Goal: Information Seeking & Learning: Learn about a topic

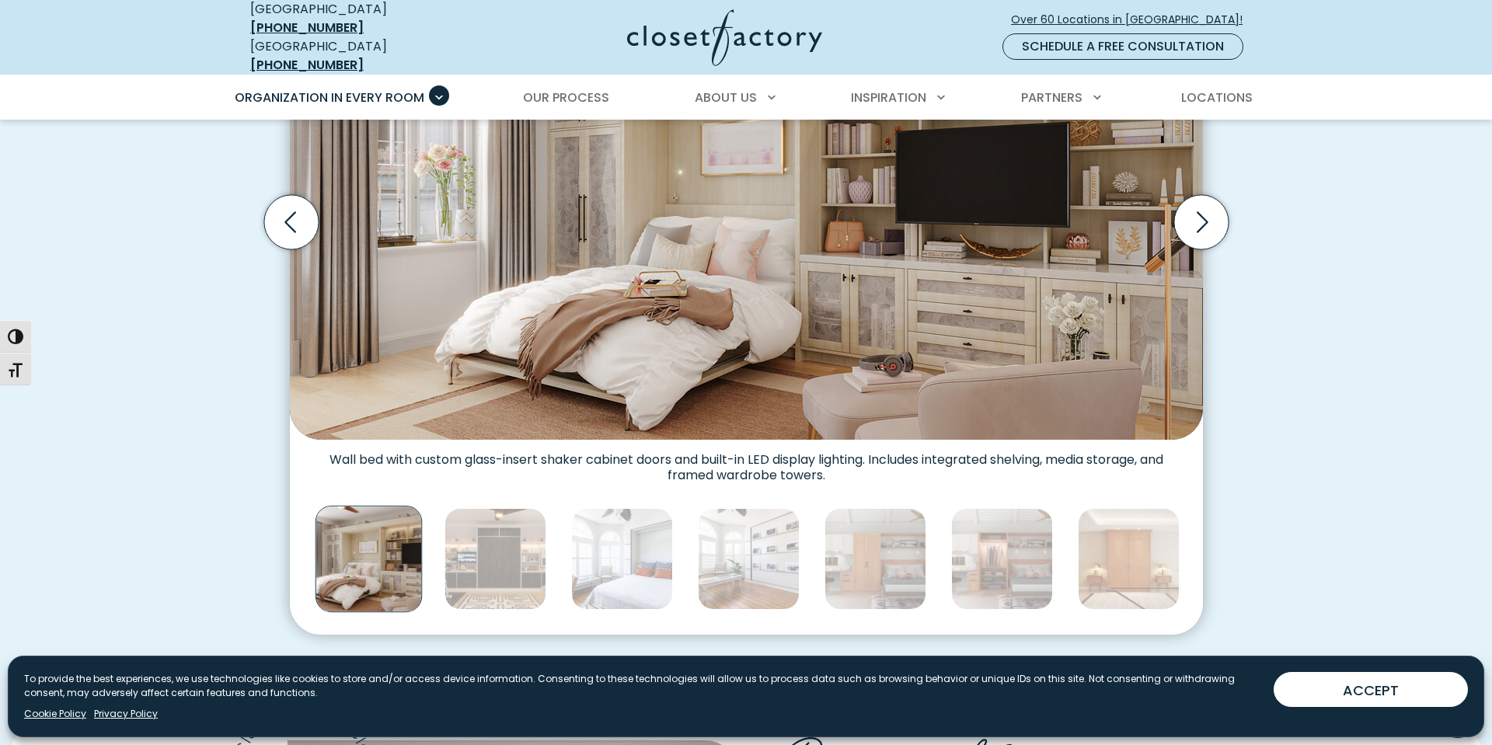
scroll to position [525, 0]
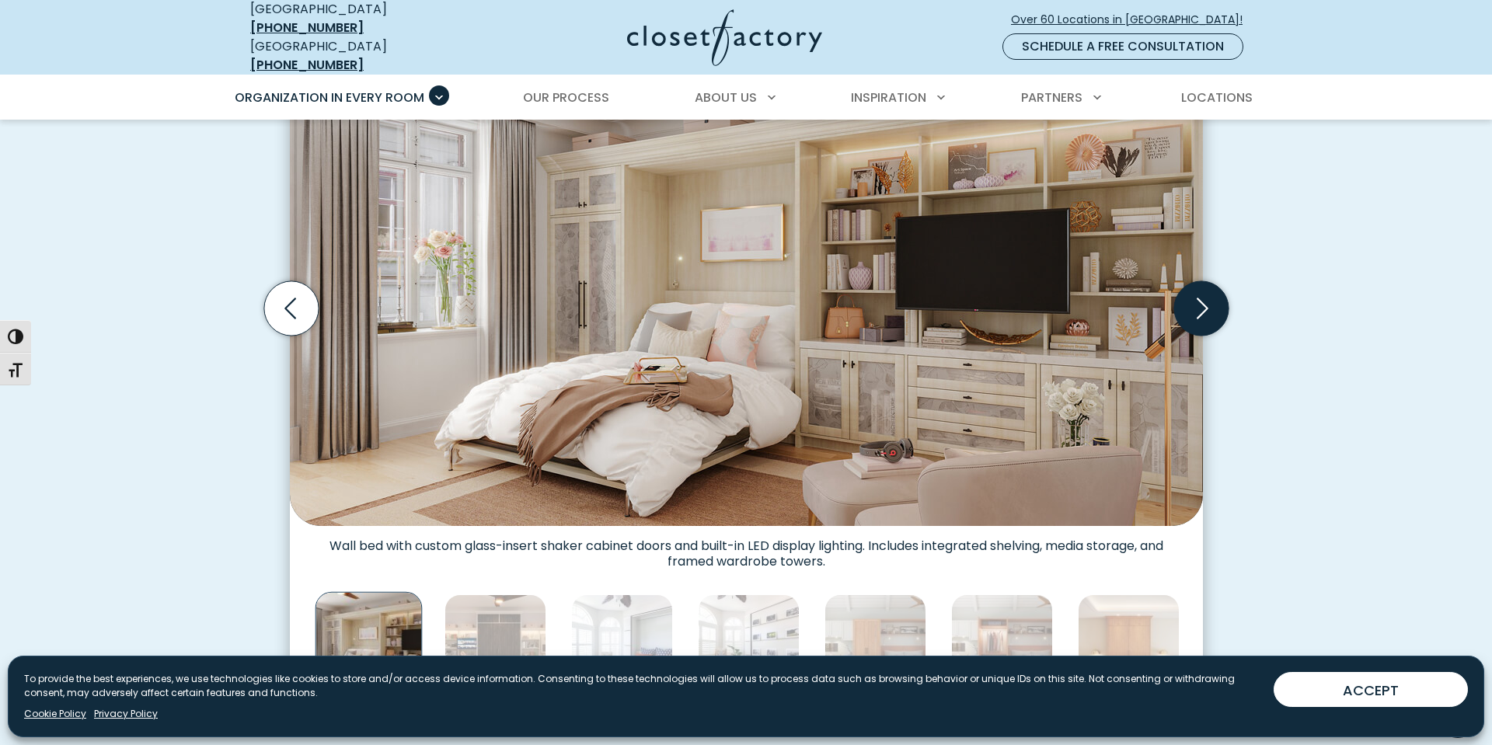
click at [1201, 285] on icon "Next slide" at bounding box center [1200, 308] width 54 height 54
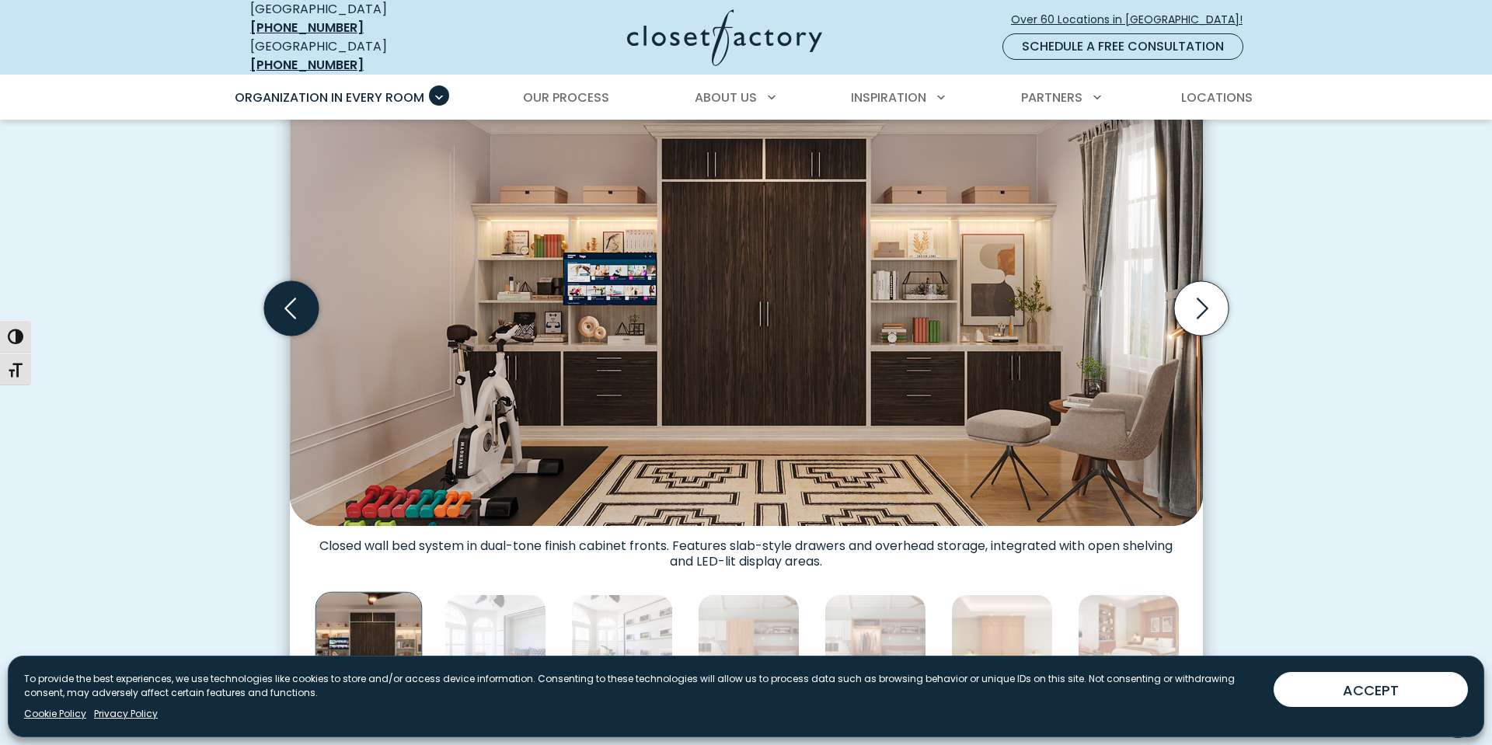
click at [291, 296] on icon "Previous slide" at bounding box center [290, 308] width 54 height 54
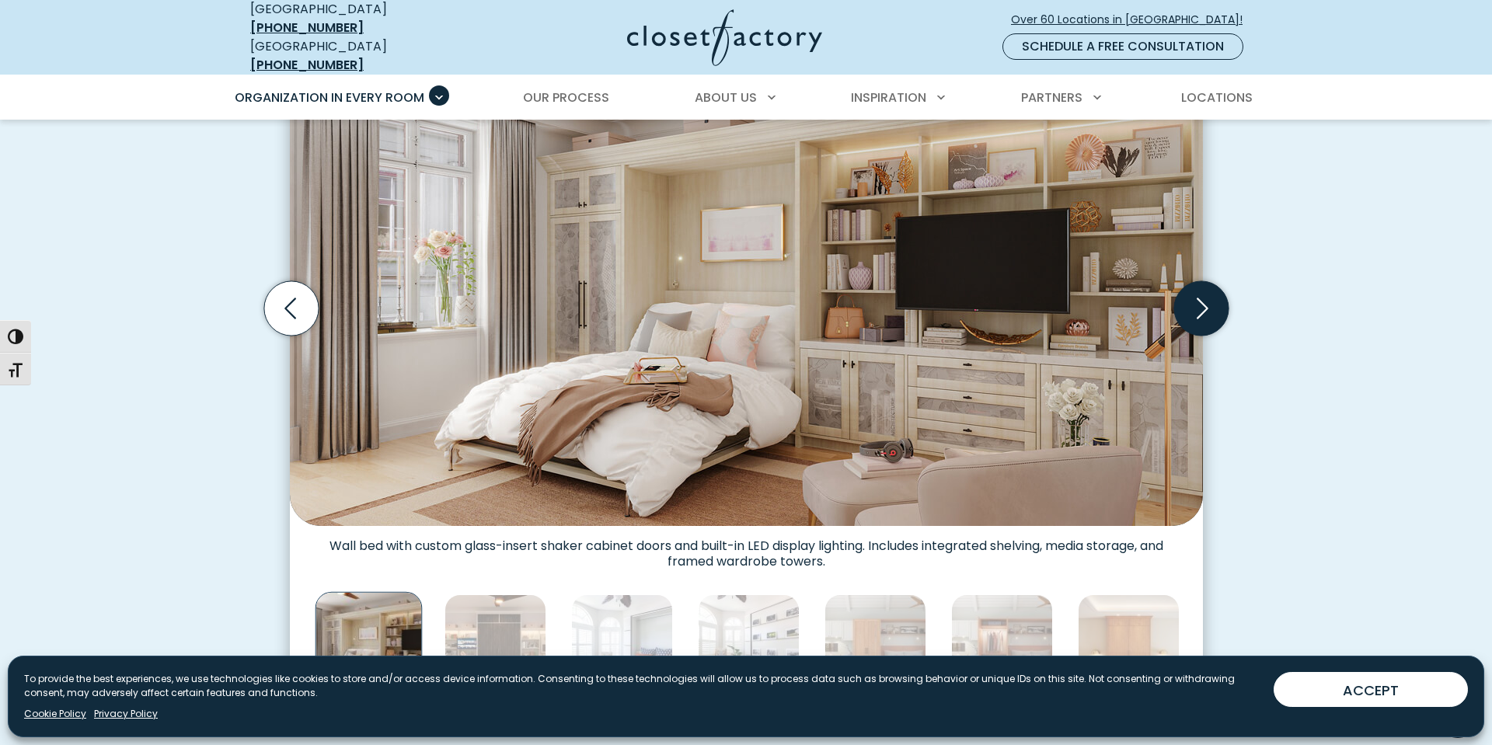
click at [1197, 312] on icon "Next slide" at bounding box center [1200, 308] width 54 height 54
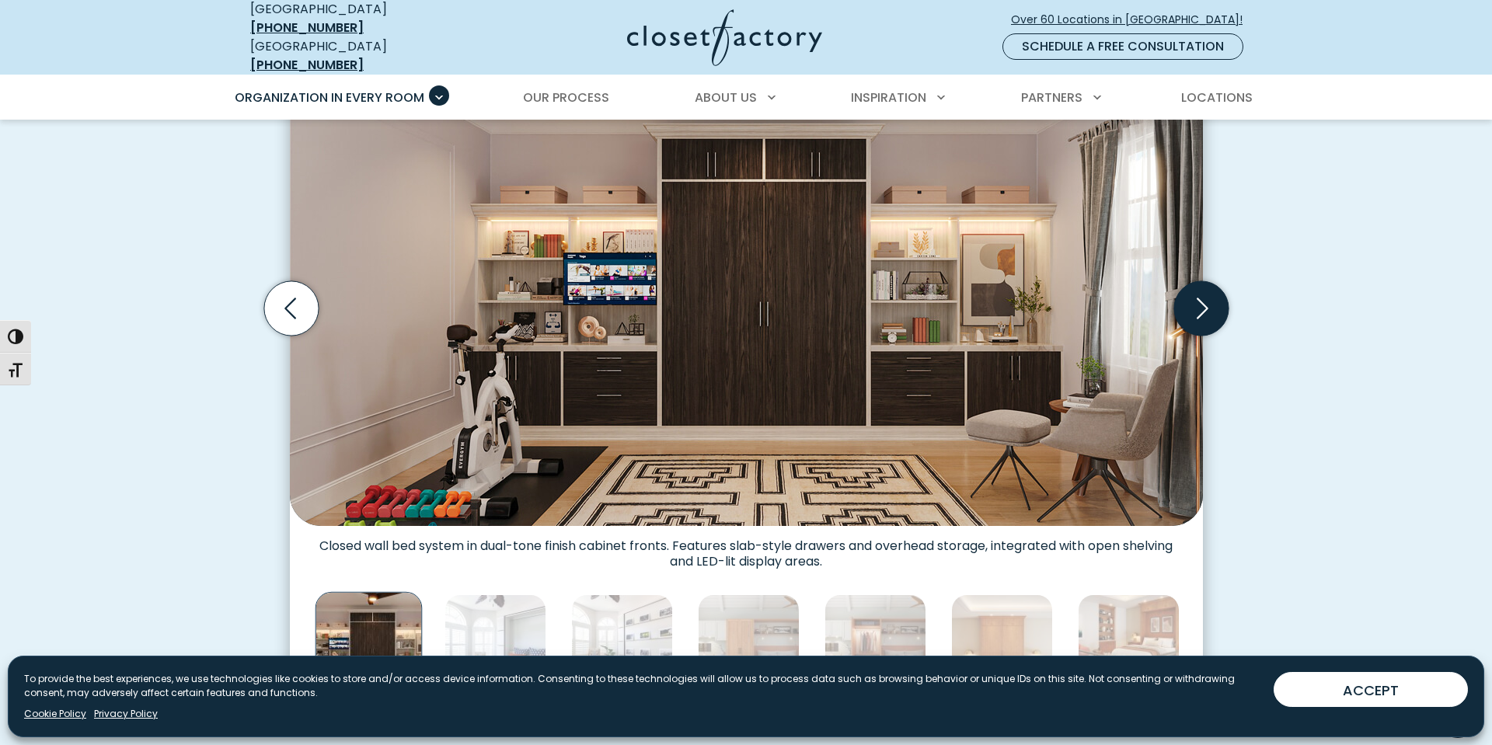
click at [1197, 303] on icon "Next slide" at bounding box center [1200, 308] width 54 height 54
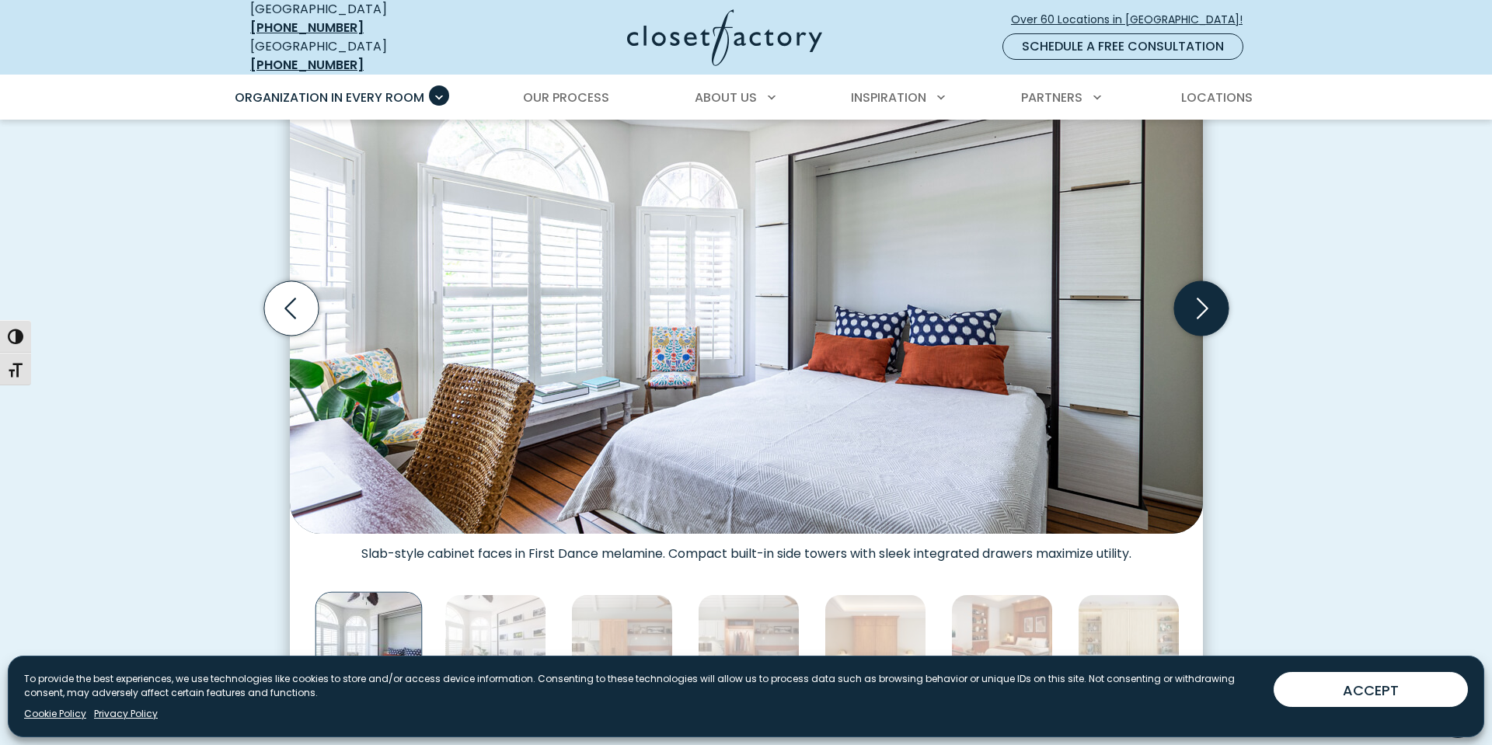
click at [1198, 302] on icon "Next slide" at bounding box center [1200, 308] width 54 height 54
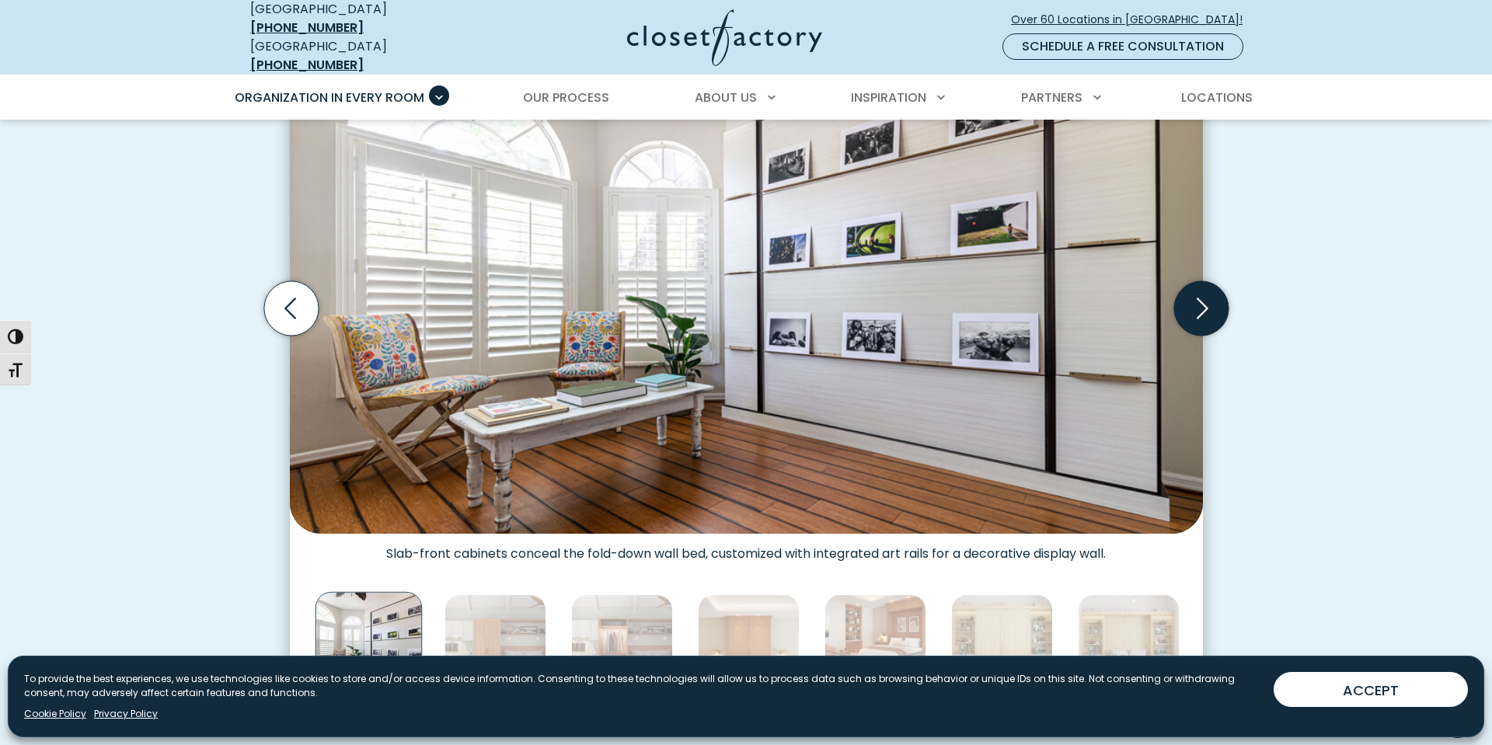
click at [1199, 301] on icon "Next slide" at bounding box center [1200, 308] width 54 height 54
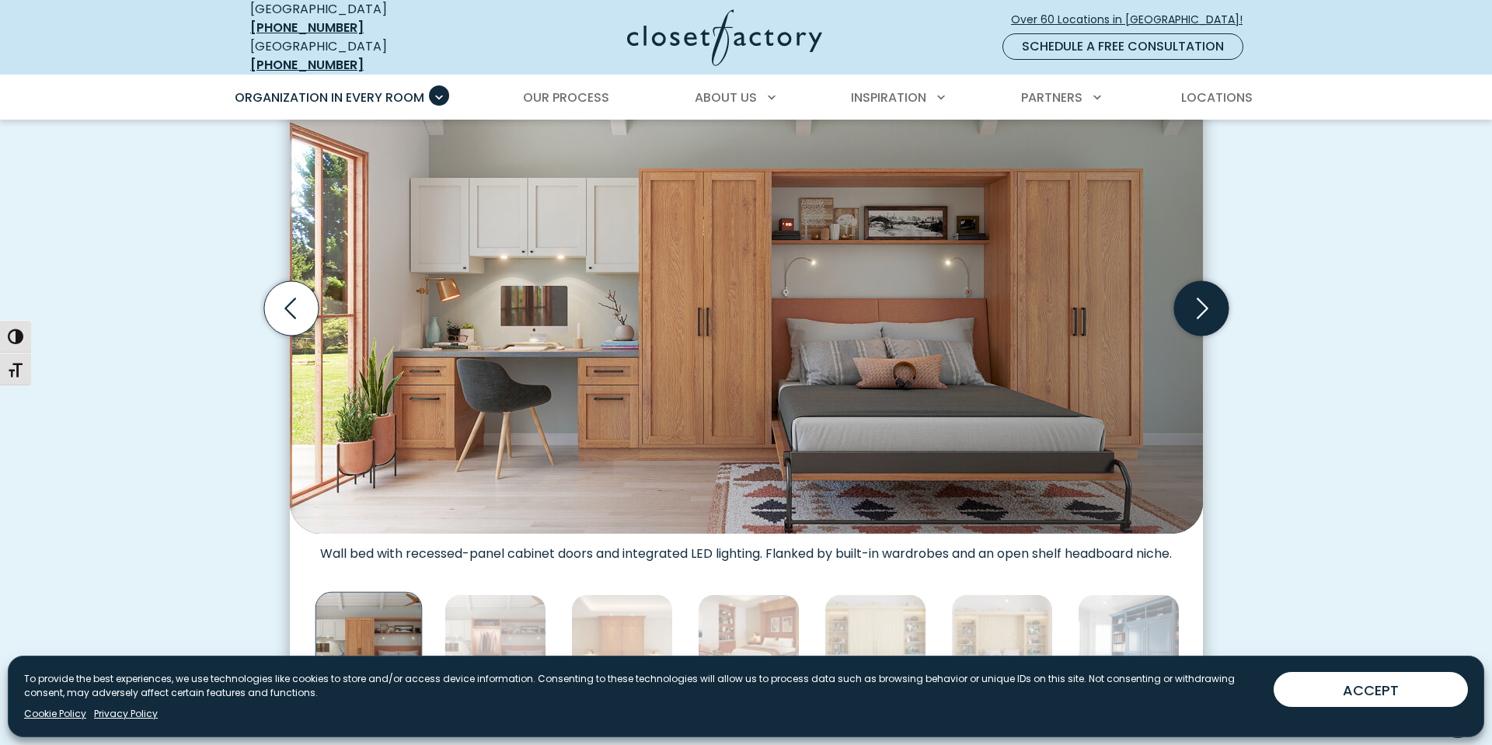
click at [1199, 301] on icon "Next slide" at bounding box center [1200, 308] width 54 height 54
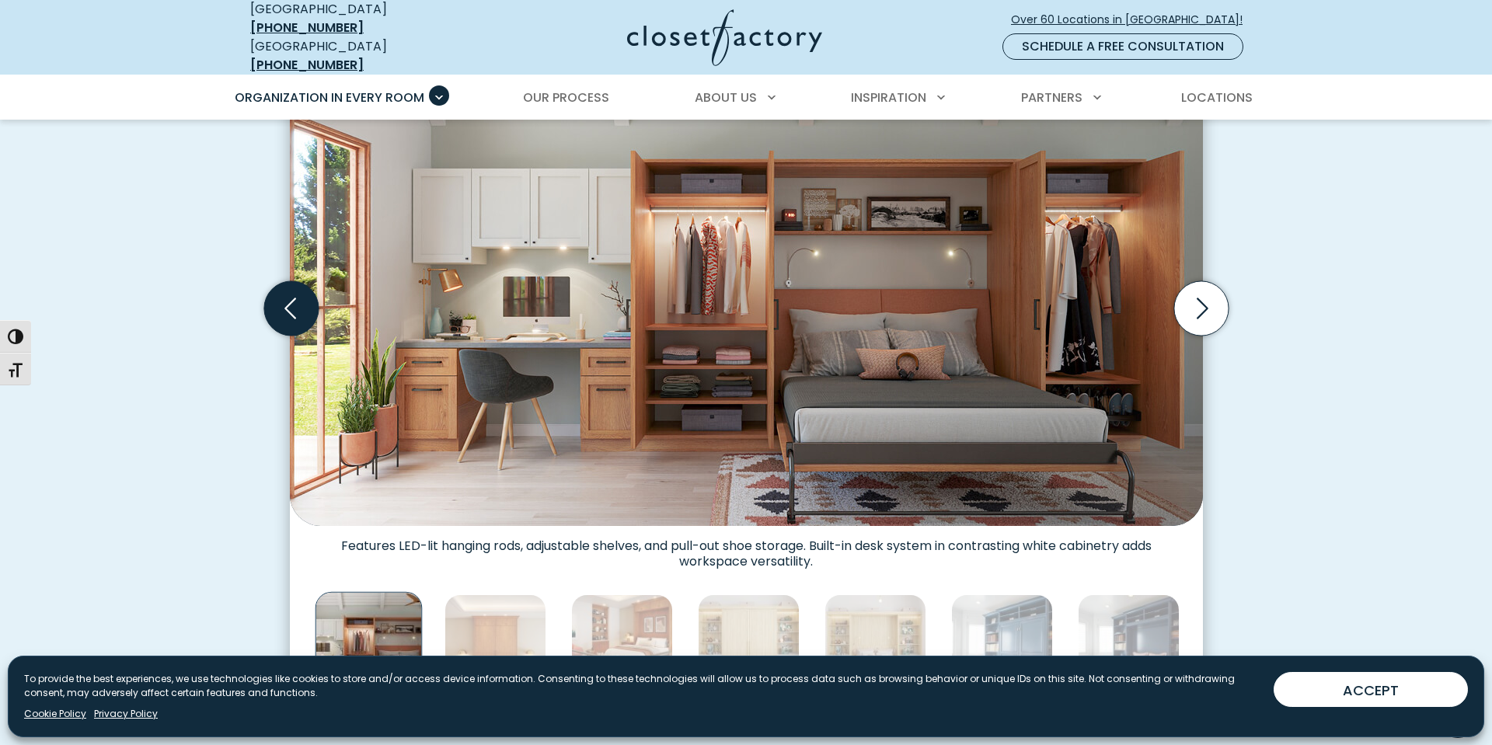
click at [309, 307] on icon "Previous slide" at bounding box center [290, 308] width 54 height 54
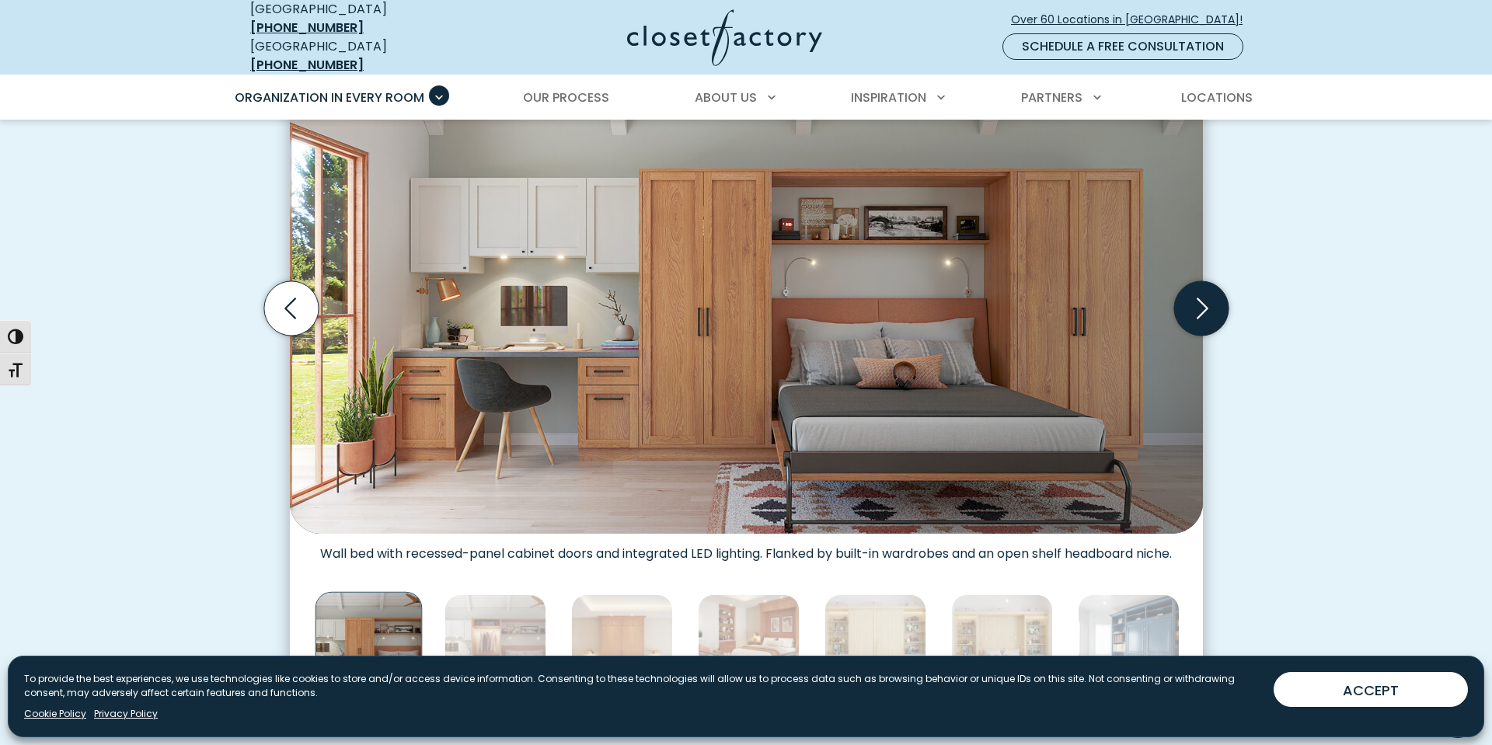
click at [1197, 285] on icon "Next slide" at bounding box center [1200, 308] width 54 height 54
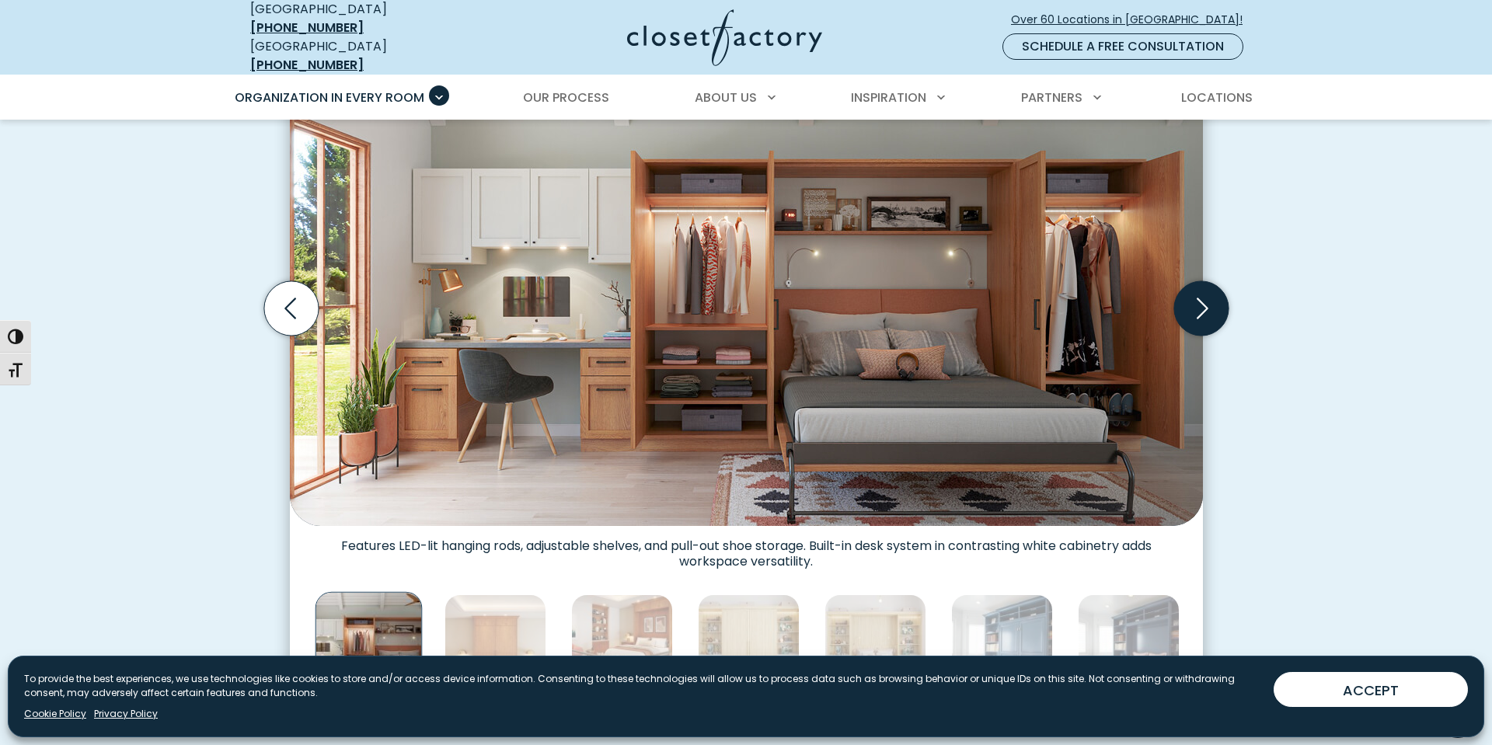
click at [1199, 300] on icon "Next slide" at bounding box center [1200, 308] width 54 height 54
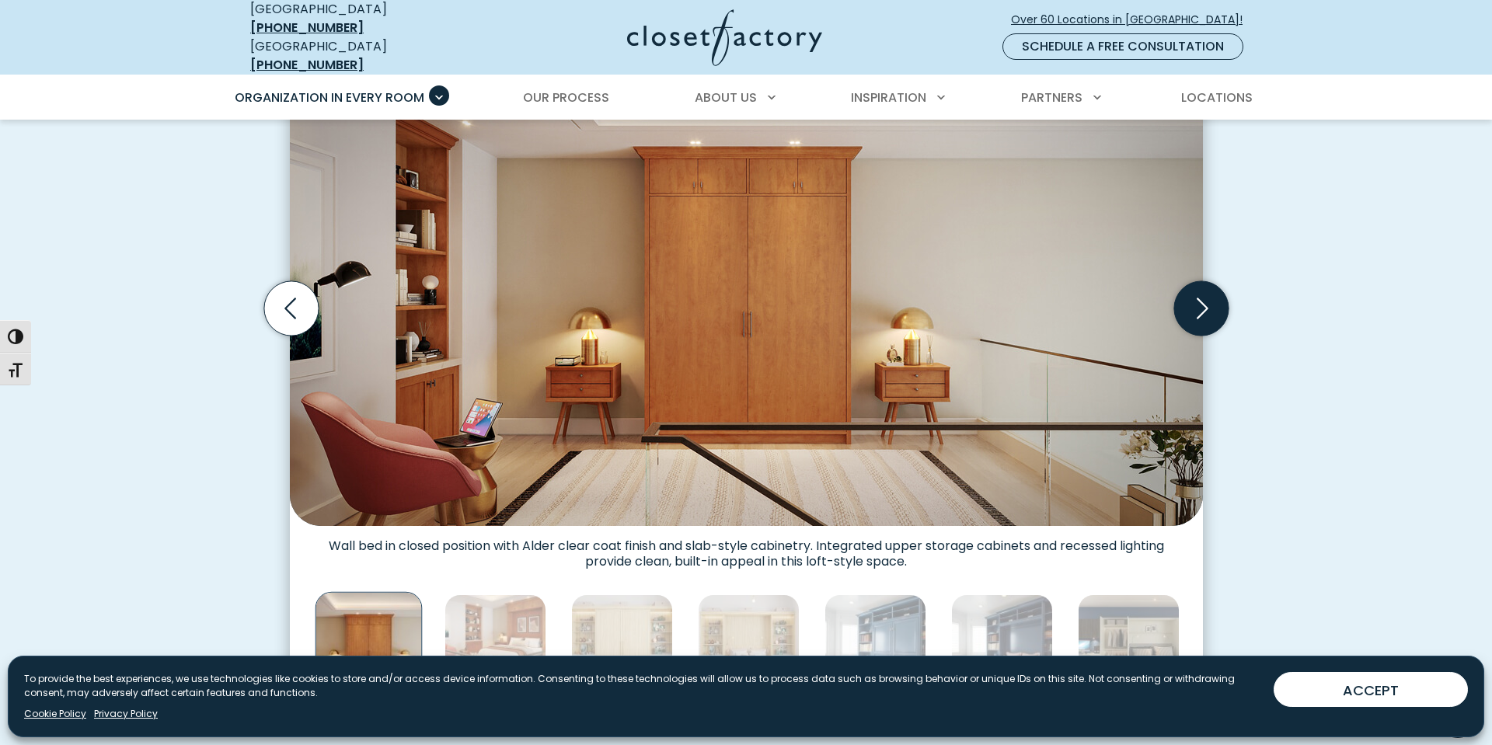
click at [1200, 298] on icon "Next slide" at bounding box center [1200, 308] width 54 height 54
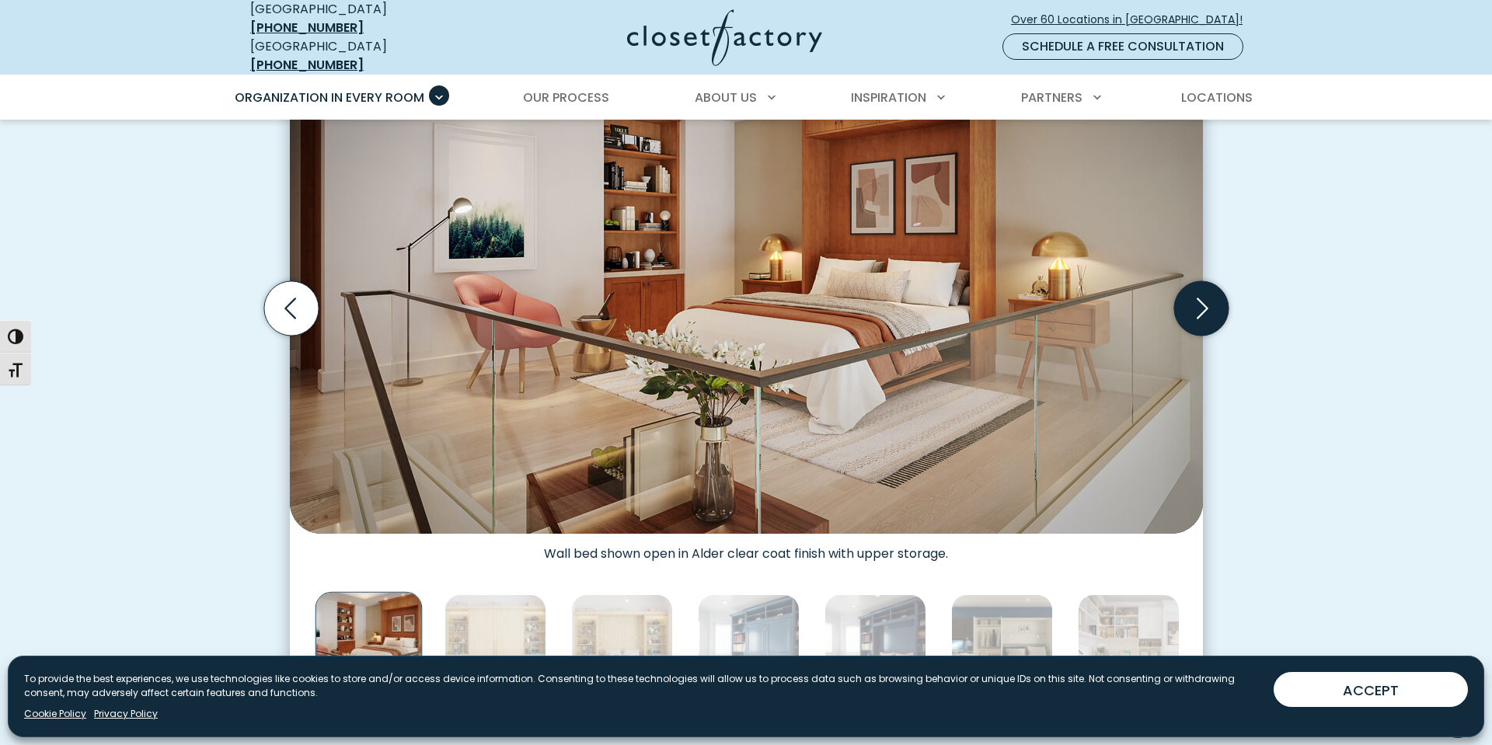
click at [1200, 298] on icon "Next slide" at bounding box center [1200, 308] width 54 height 54
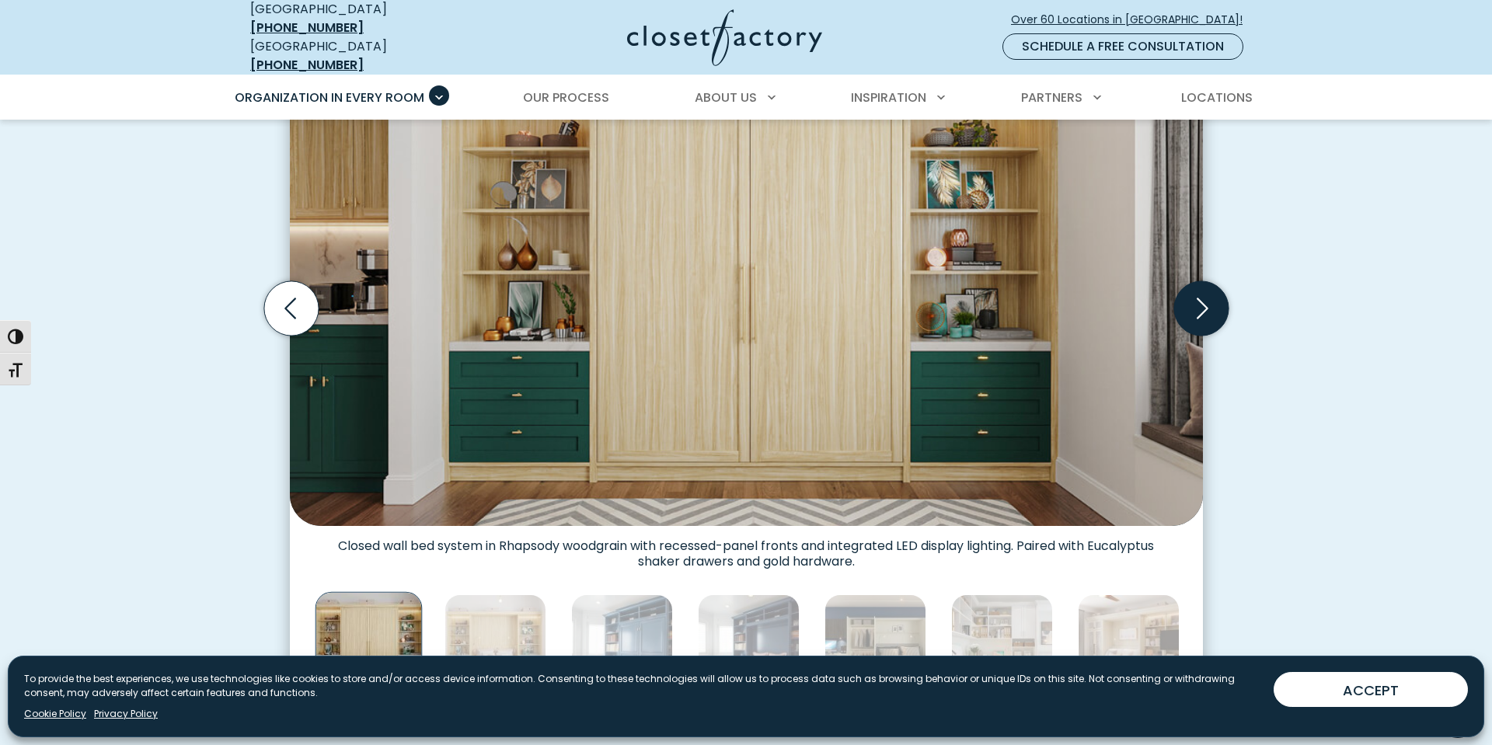
click at [1200, 296] on icon "Next slide" at bounding box center [1200, 308] width 54 height 54
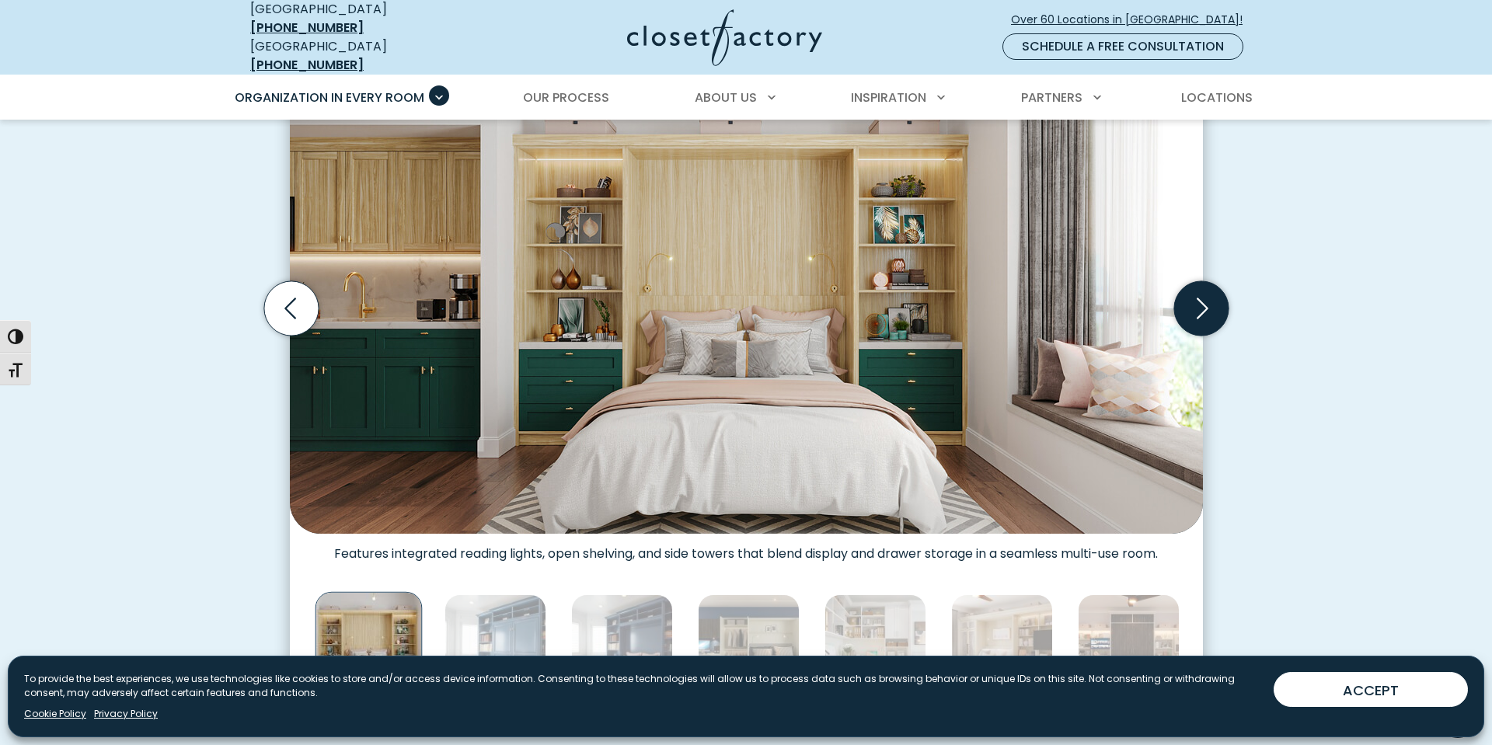
click at [1200, 296] on icon "Next slide" at bounding box center [1200, 308] width 54 height 54
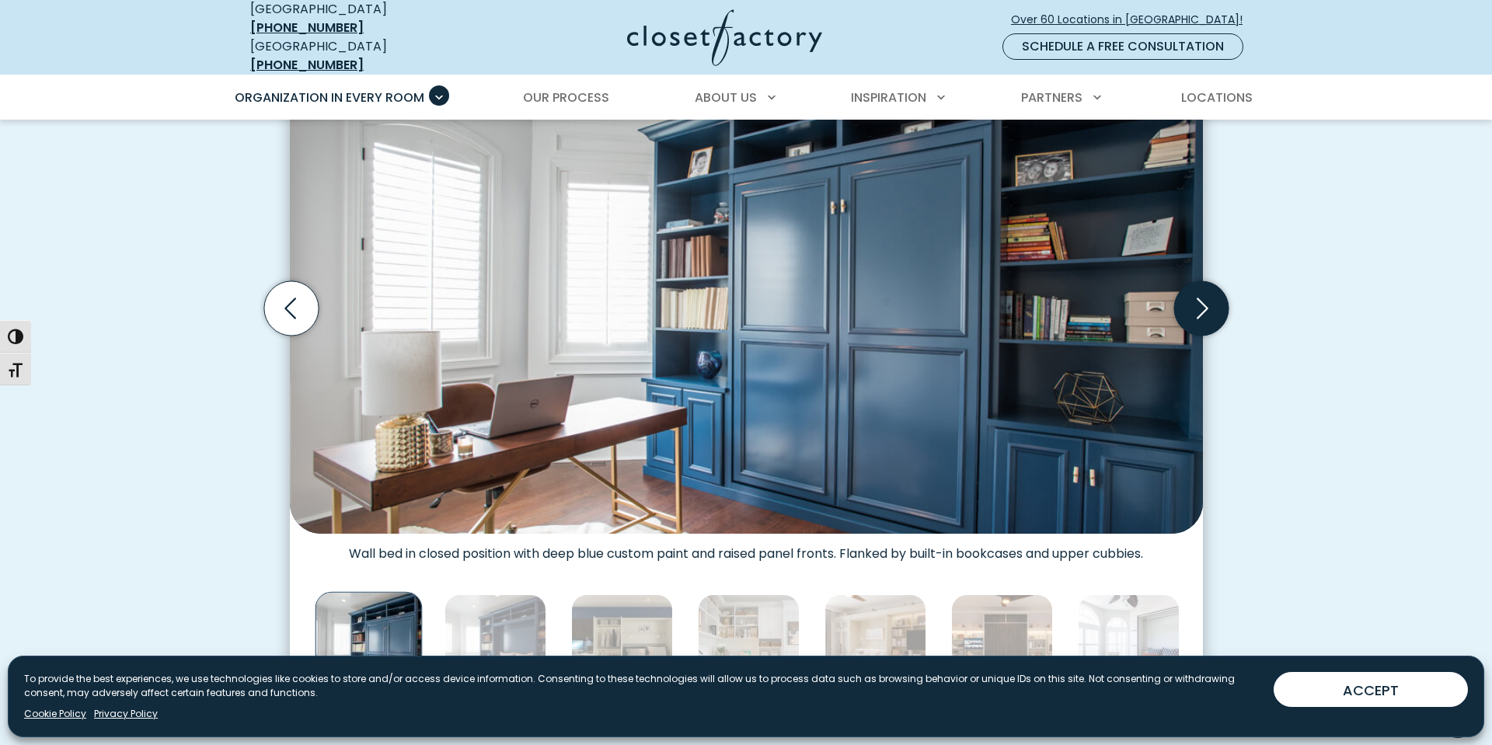
click at [1200, 296] on icon "Next slide" at bounding box center [1200, 308] width 54 height 54
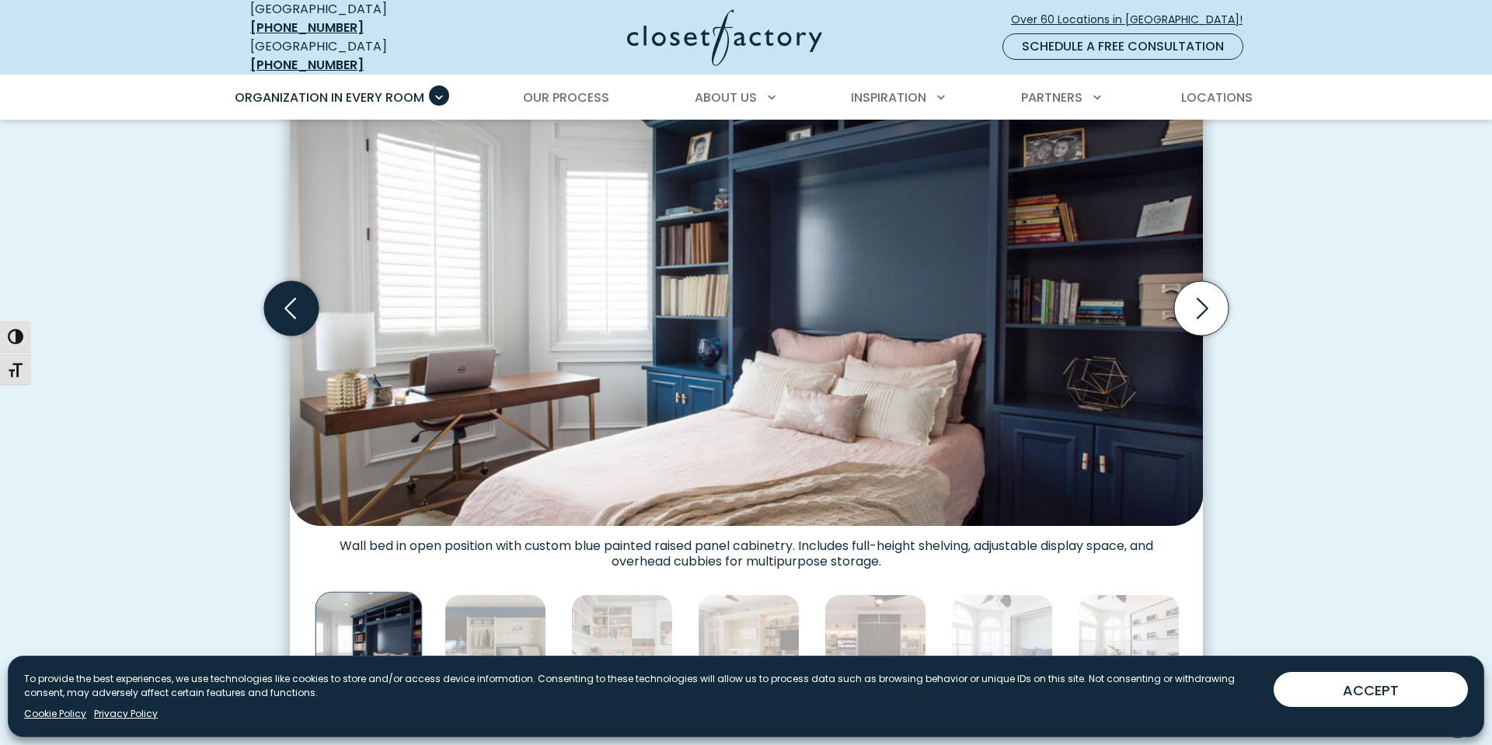
click at [293, 293] on icon "Previous slide" at bounding box center [290, 308] width 54 height 54
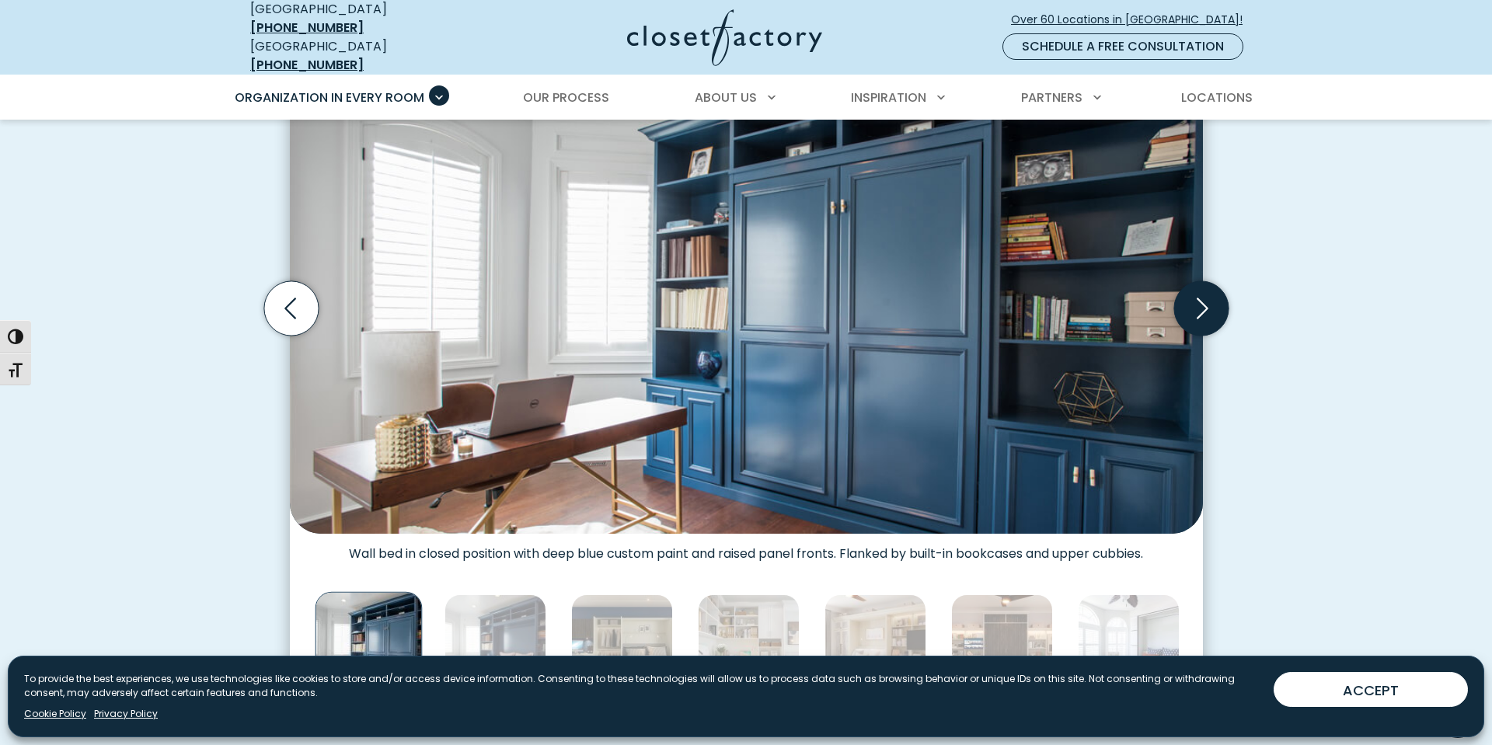
click at [1209, 298] on icon "Next slide" at bounding box center [1200, 308] width 54 height 54
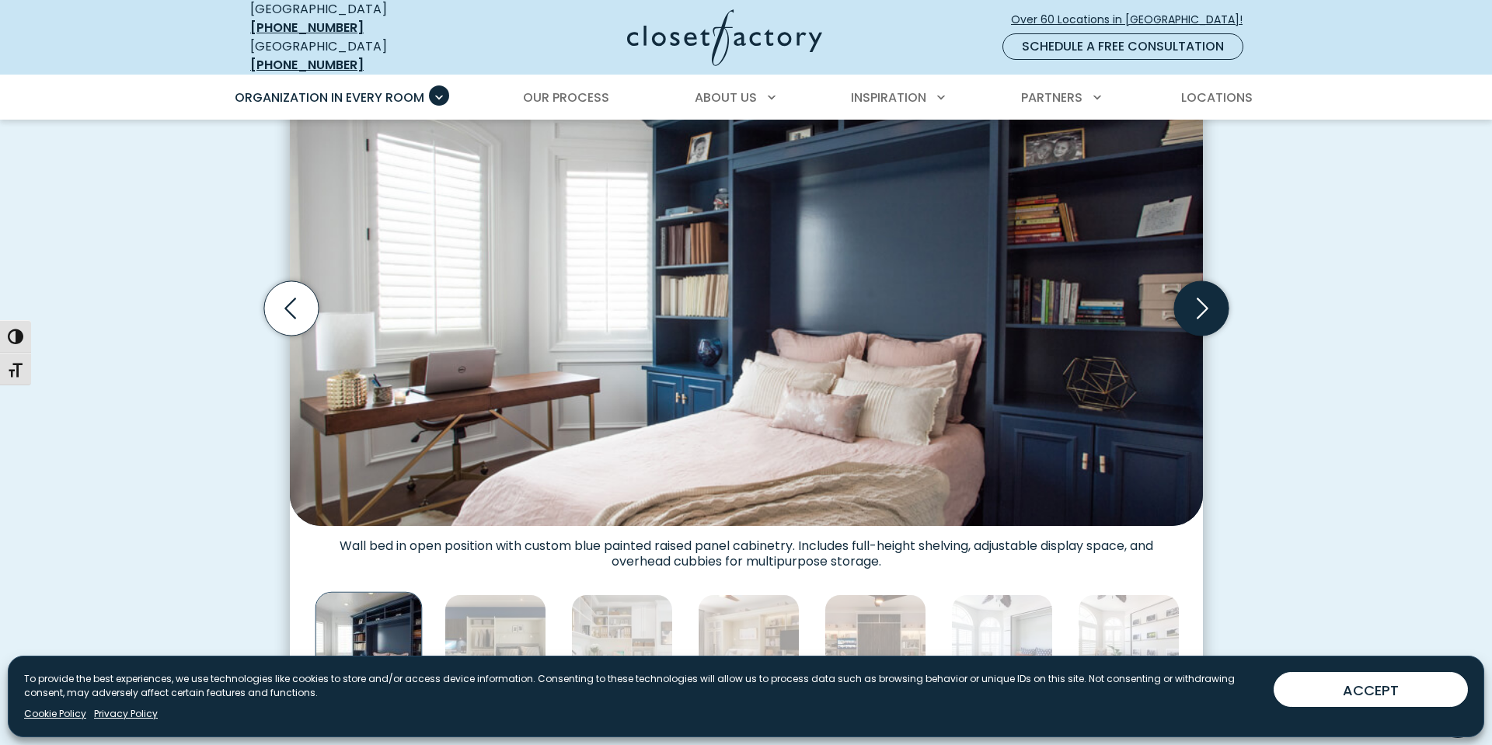
click at [1209, 298] on icon "Next slide" at bounding box center [1200, 308] width 54 height 54
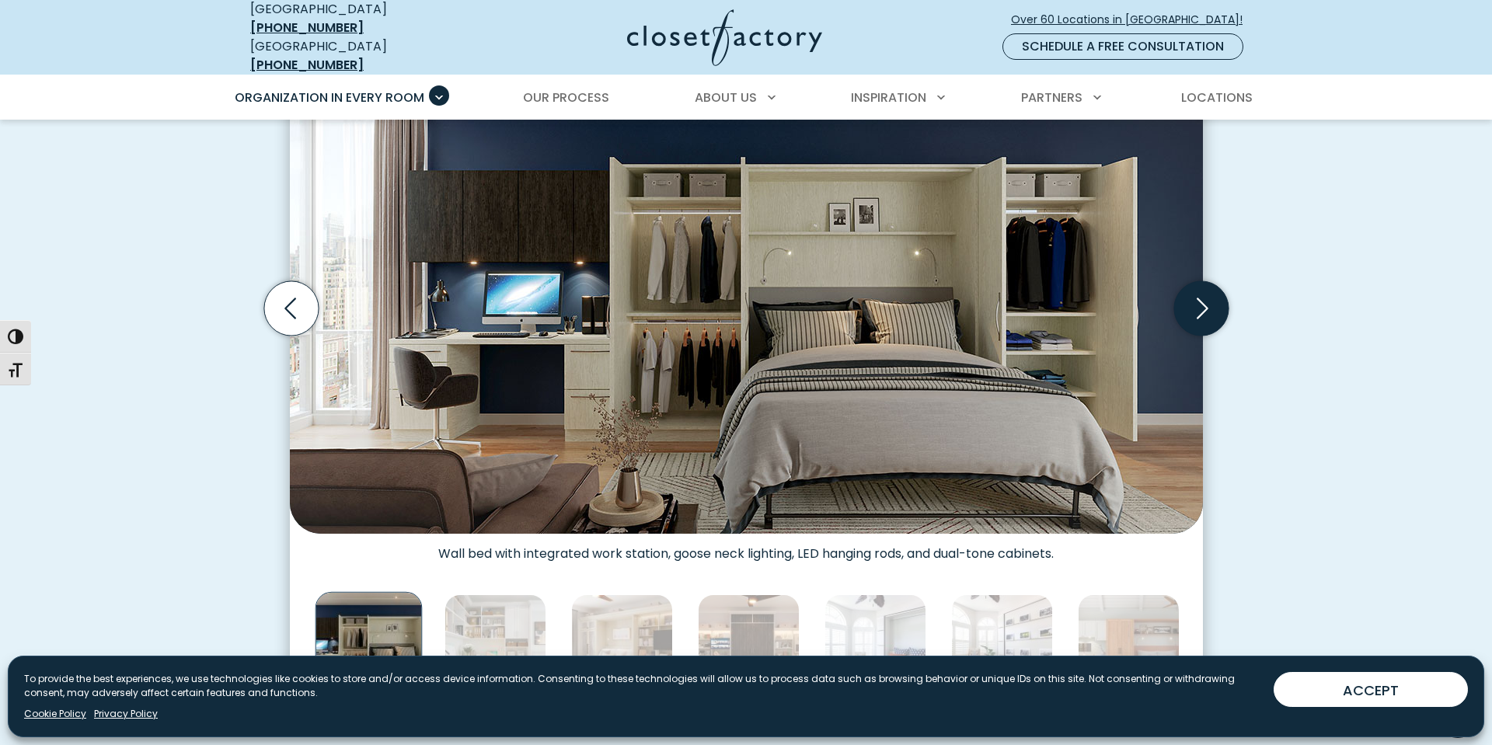
click at [1215, 302] on icon "Next slide" at bounding box center [1200, 308] width 54 height 54
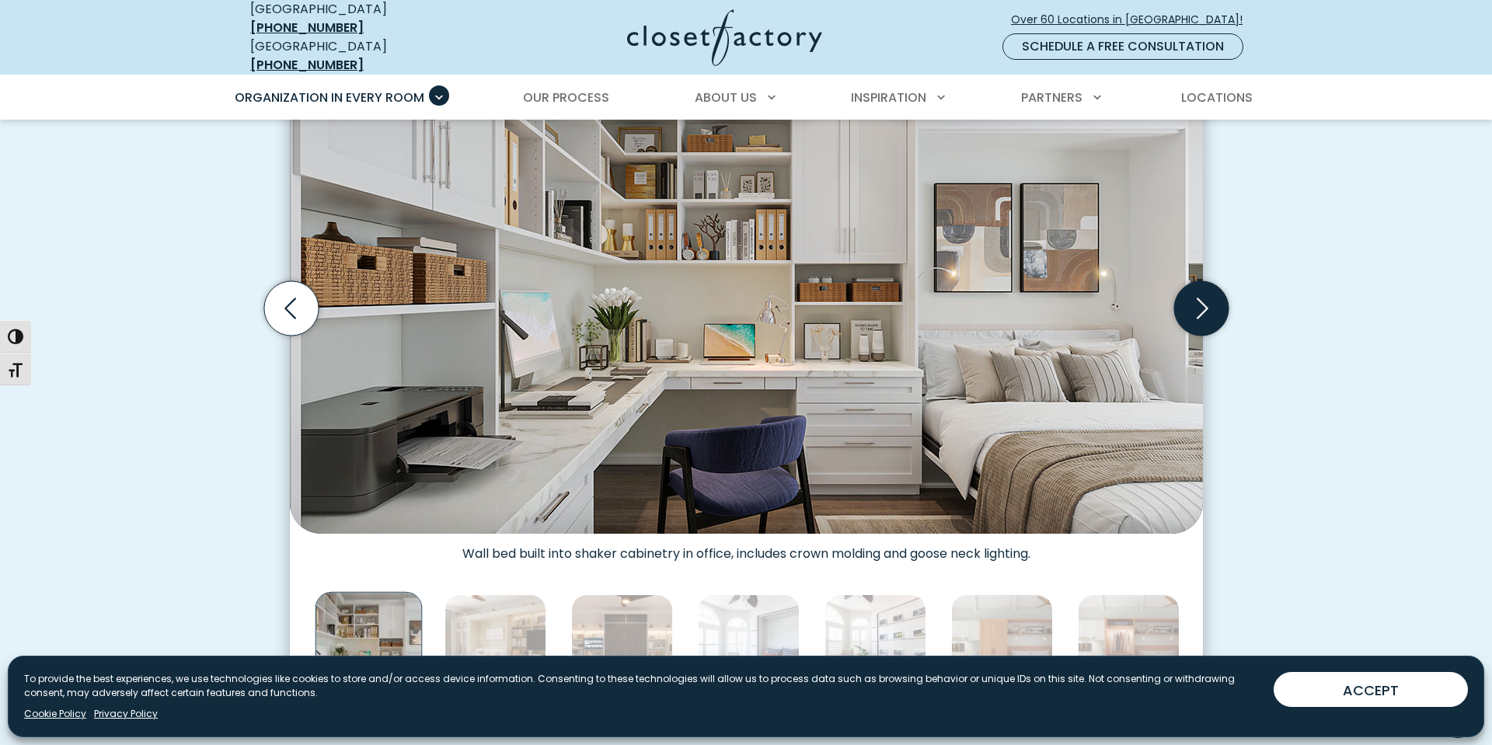
click at [1215, 302] on icon "Next slide" at bounding box center [1200, 308] width 54 height 54
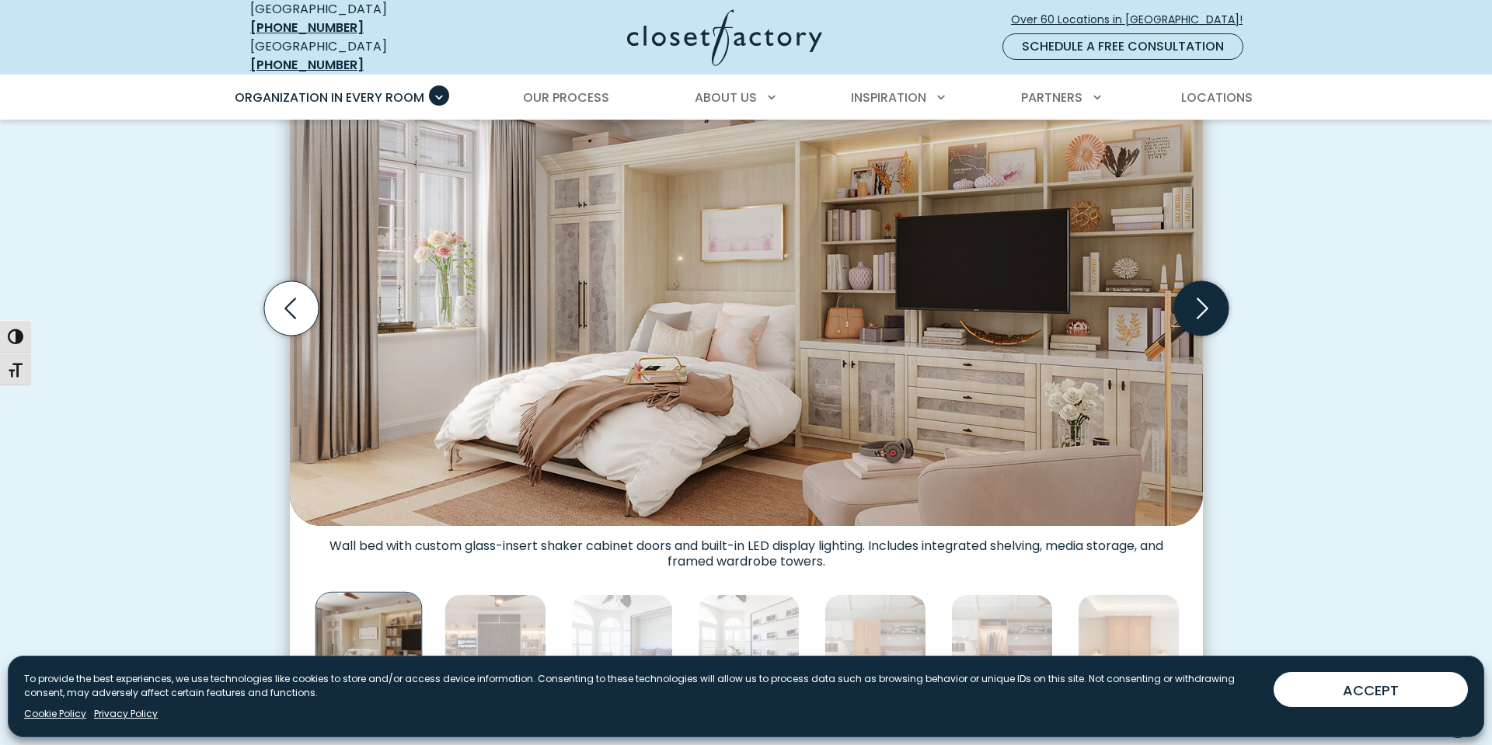
click at [1215, 302] on icon "Next slide" at bounding box center [1200, 308] width 54 height 54
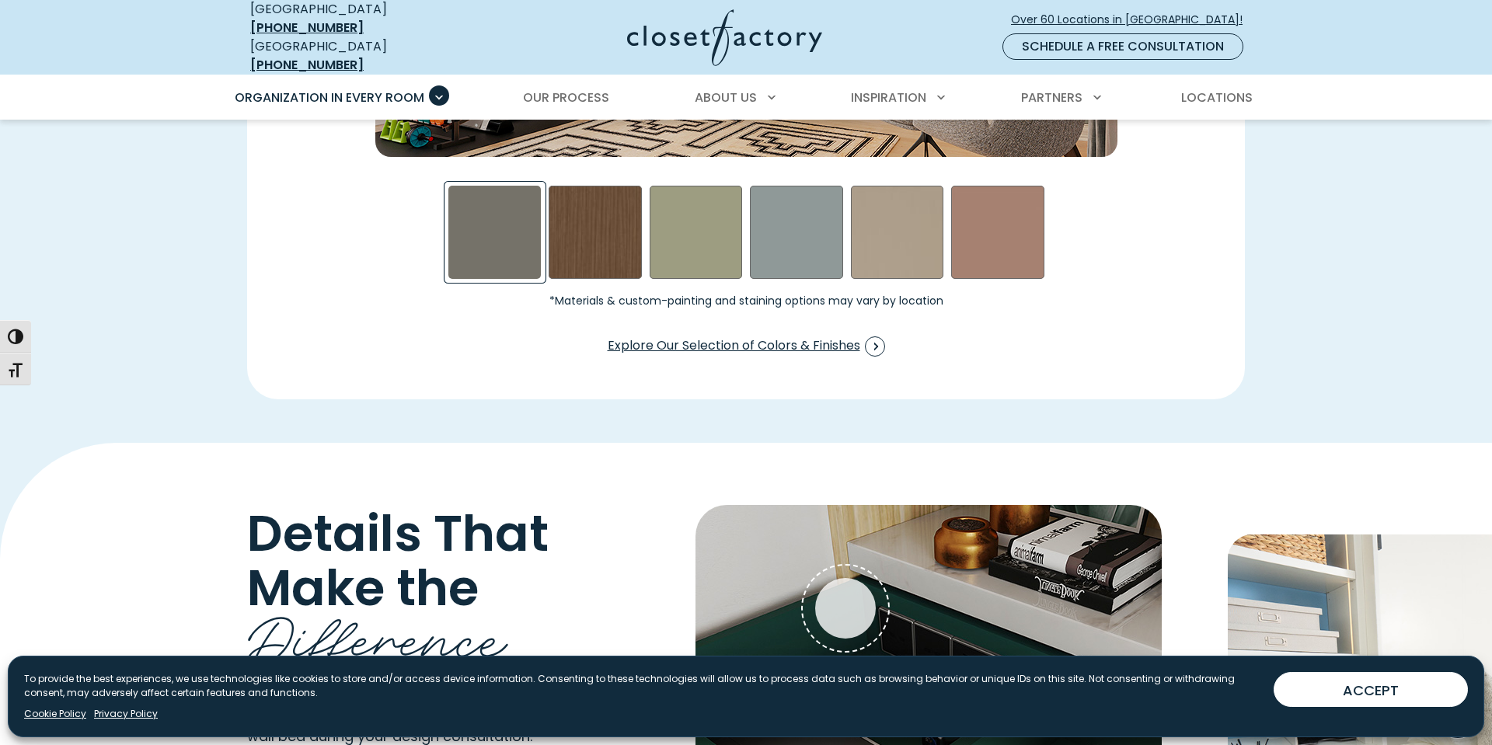
scroll to position [2578, 0]
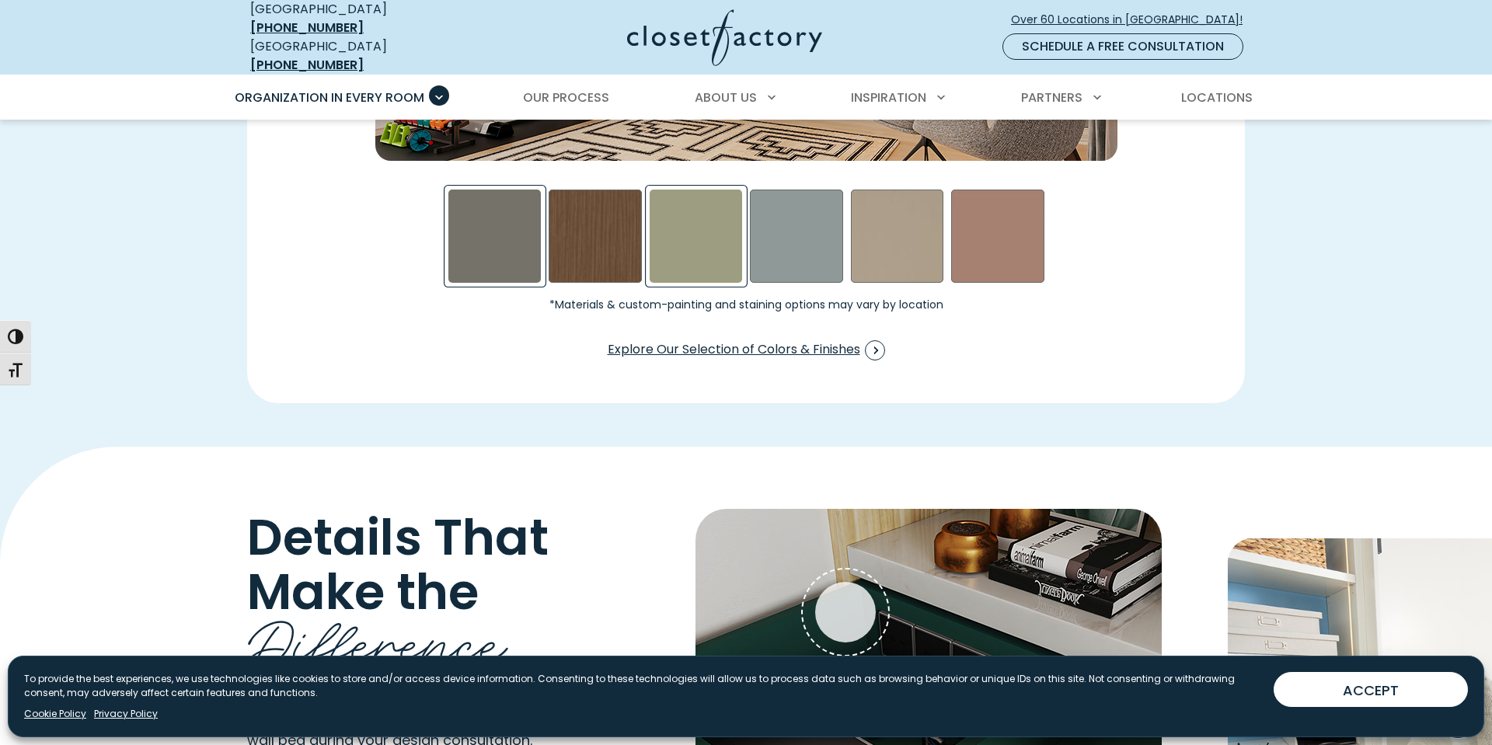
click at [728, 235] on div "Sage Swatch" at bounding box center [696, 236] width 93 height 93
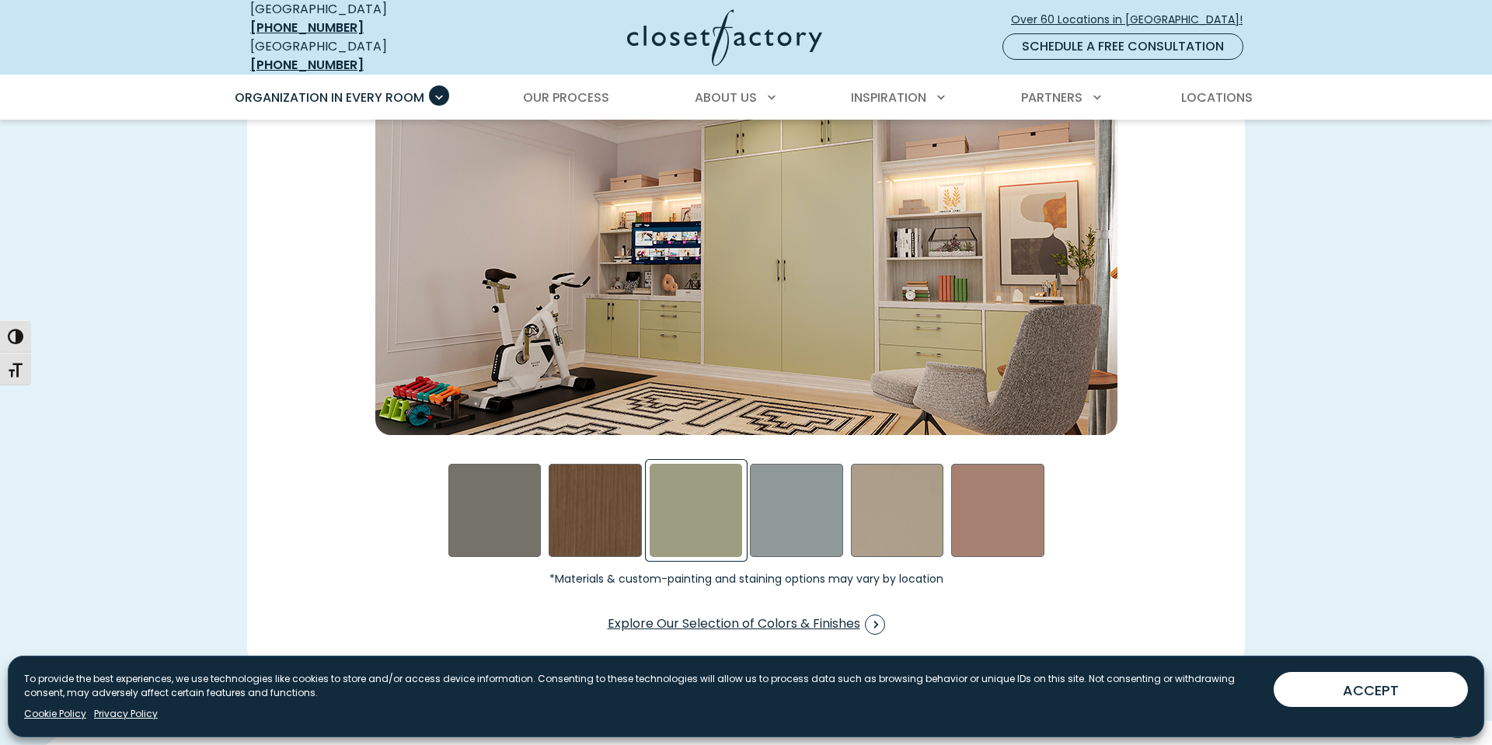
scroll to position [2292, 0]
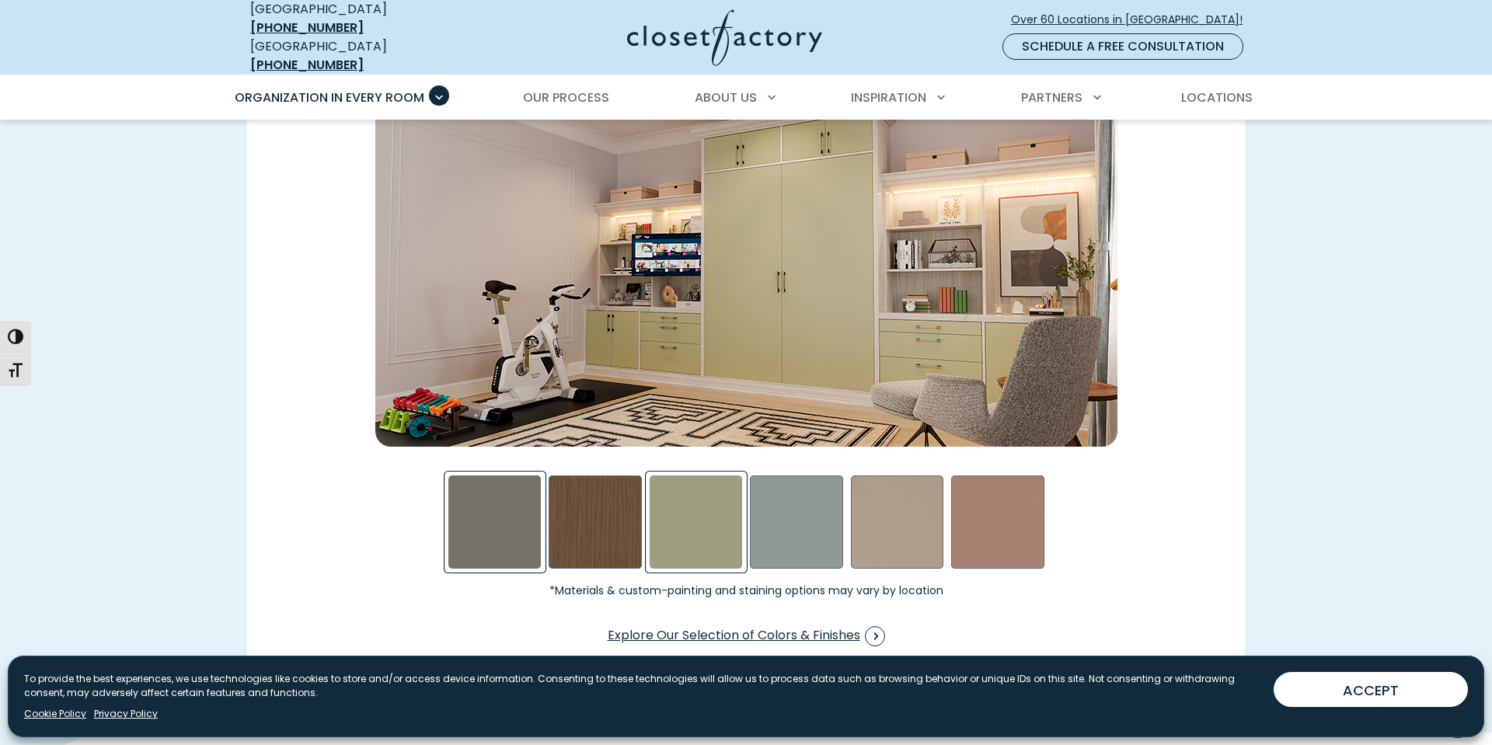
click at [487, 516] on div "Evening Star Swatch" at bounding box center [494, 522] width 93 height 93
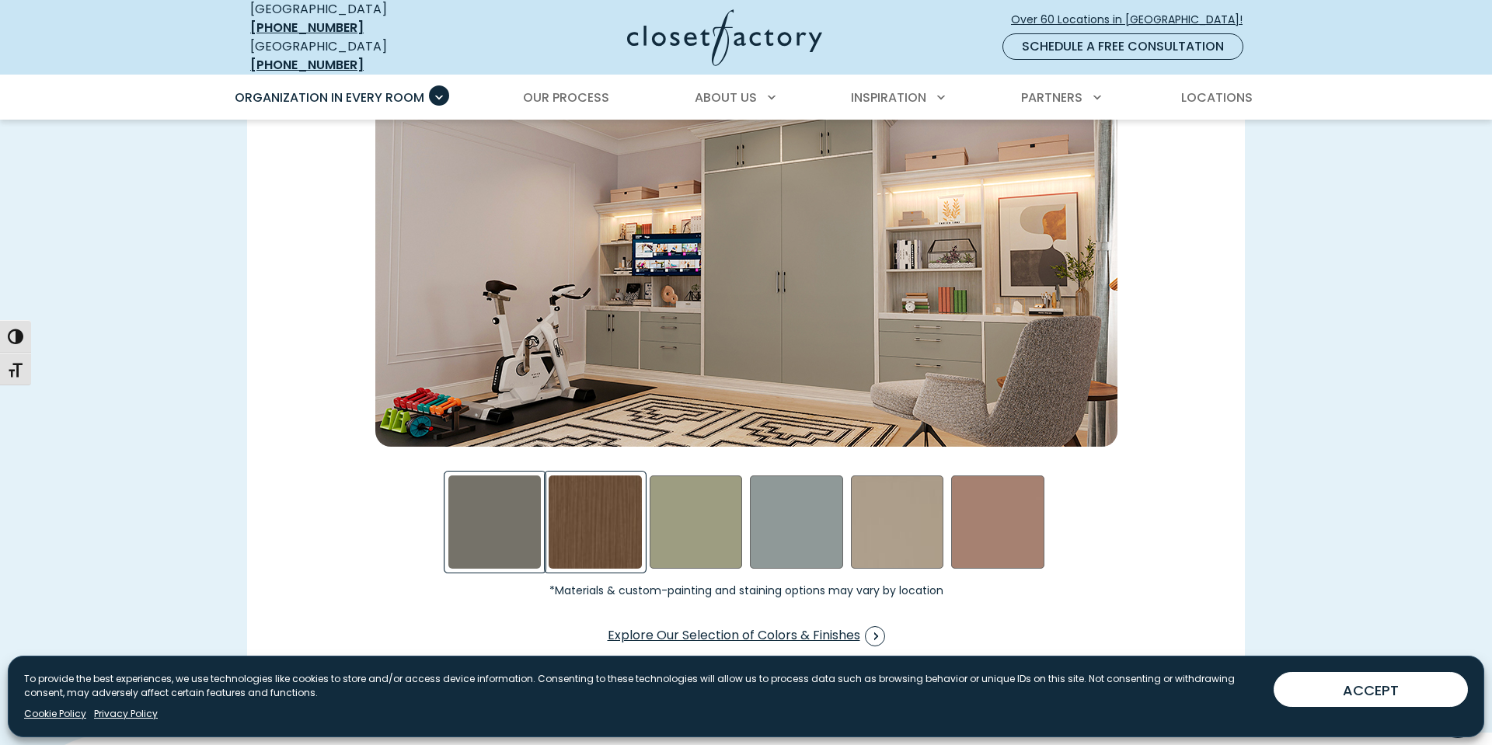
click at [566, 503] on div "Rocky Mountain Swatch" at bounding box center [595, 522] width 93 height 93
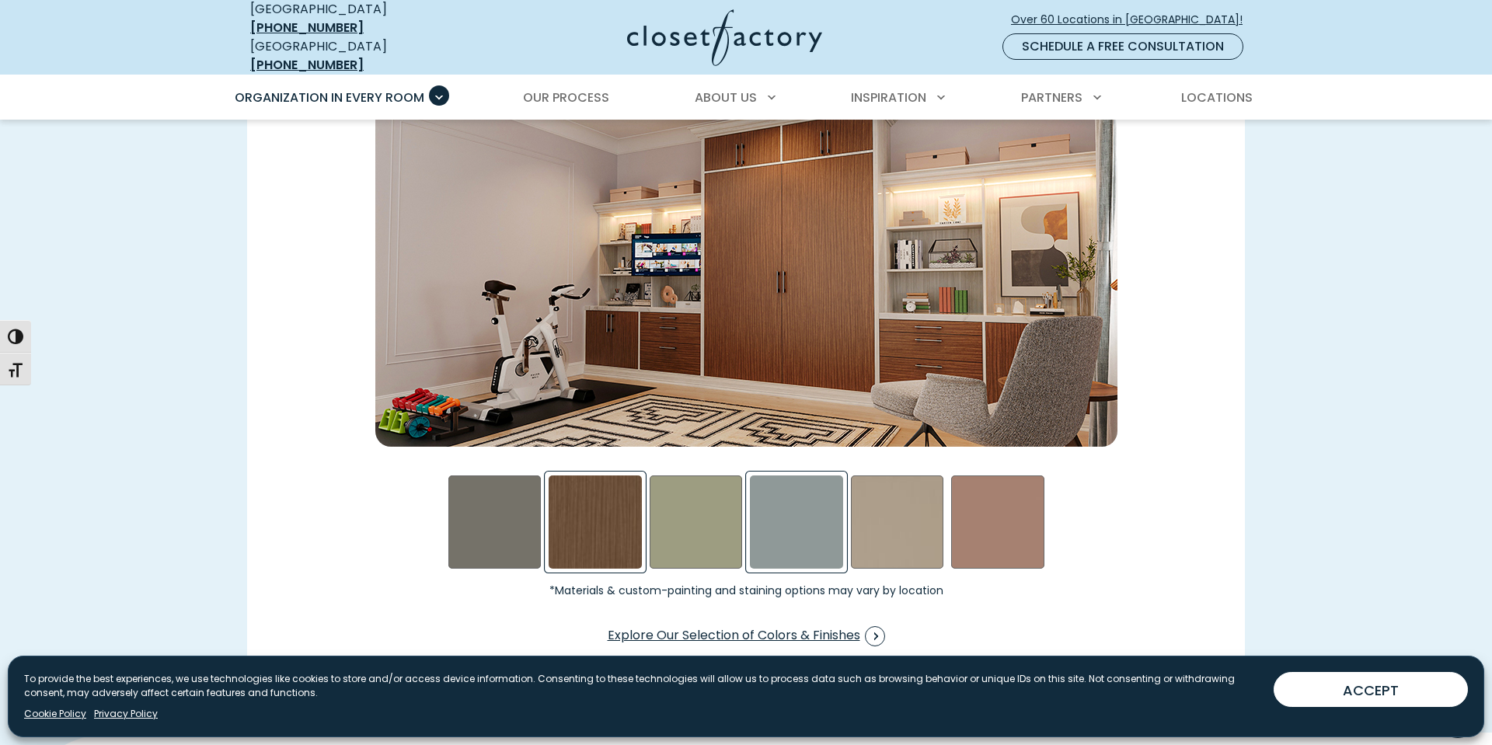
click at [793, 489] on div "Steel Blue Swatch" at bounding box center [796, 522] width 93 height 93
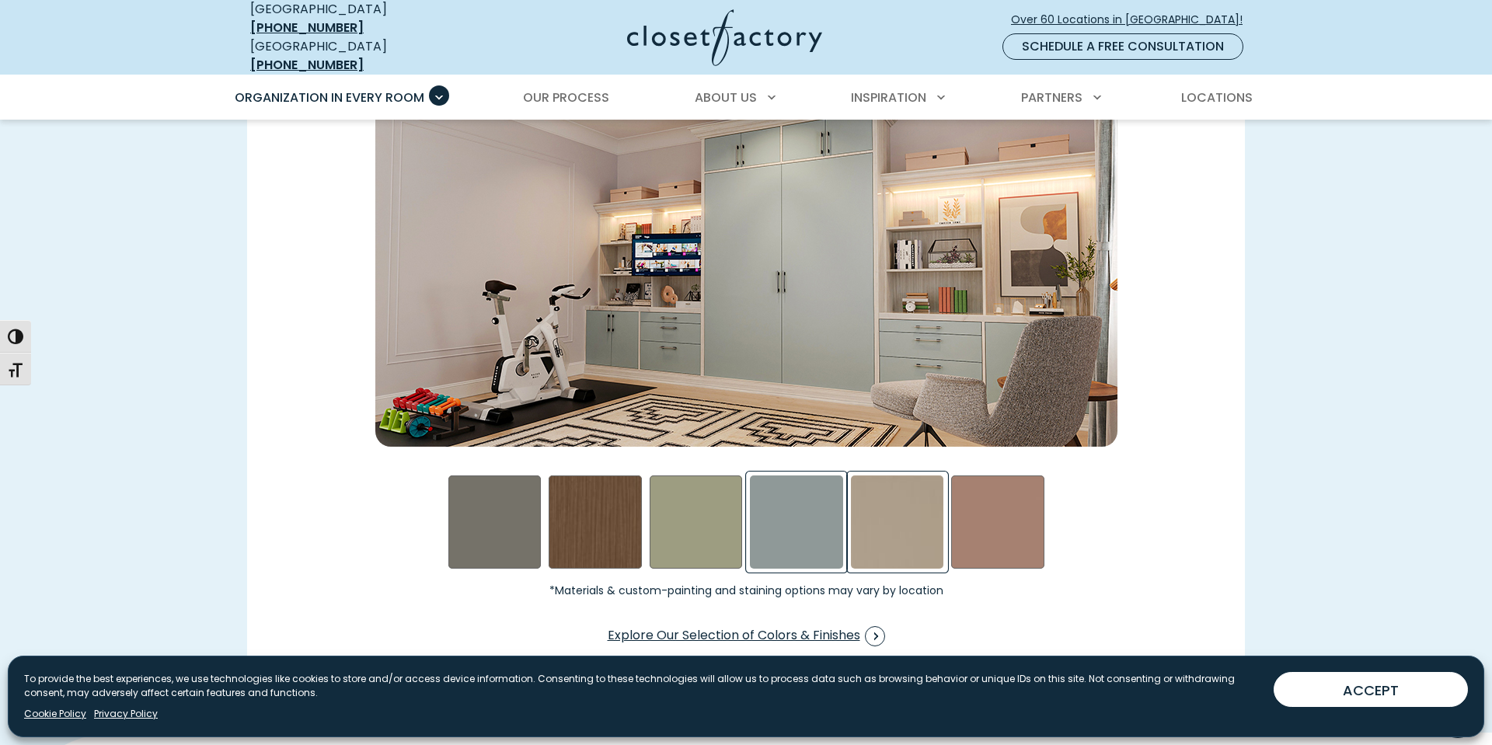
click at [916, 503] on div "Daybreak Swatch" at bounding box center [897, 522] width 93 height 93
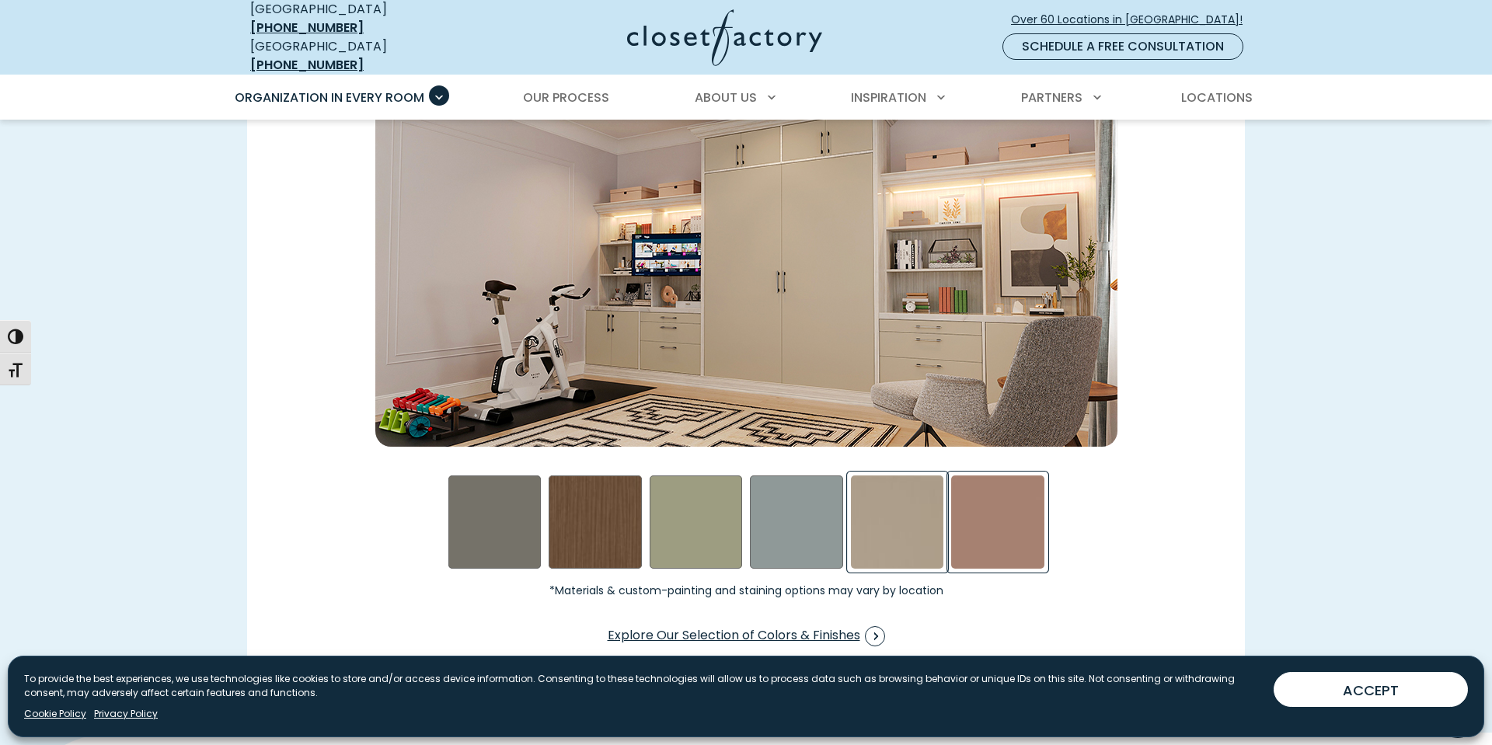
click at [1009, 514] on div "Terrarosa Swatch" at bounding box center [997, 522] width 93 height 93
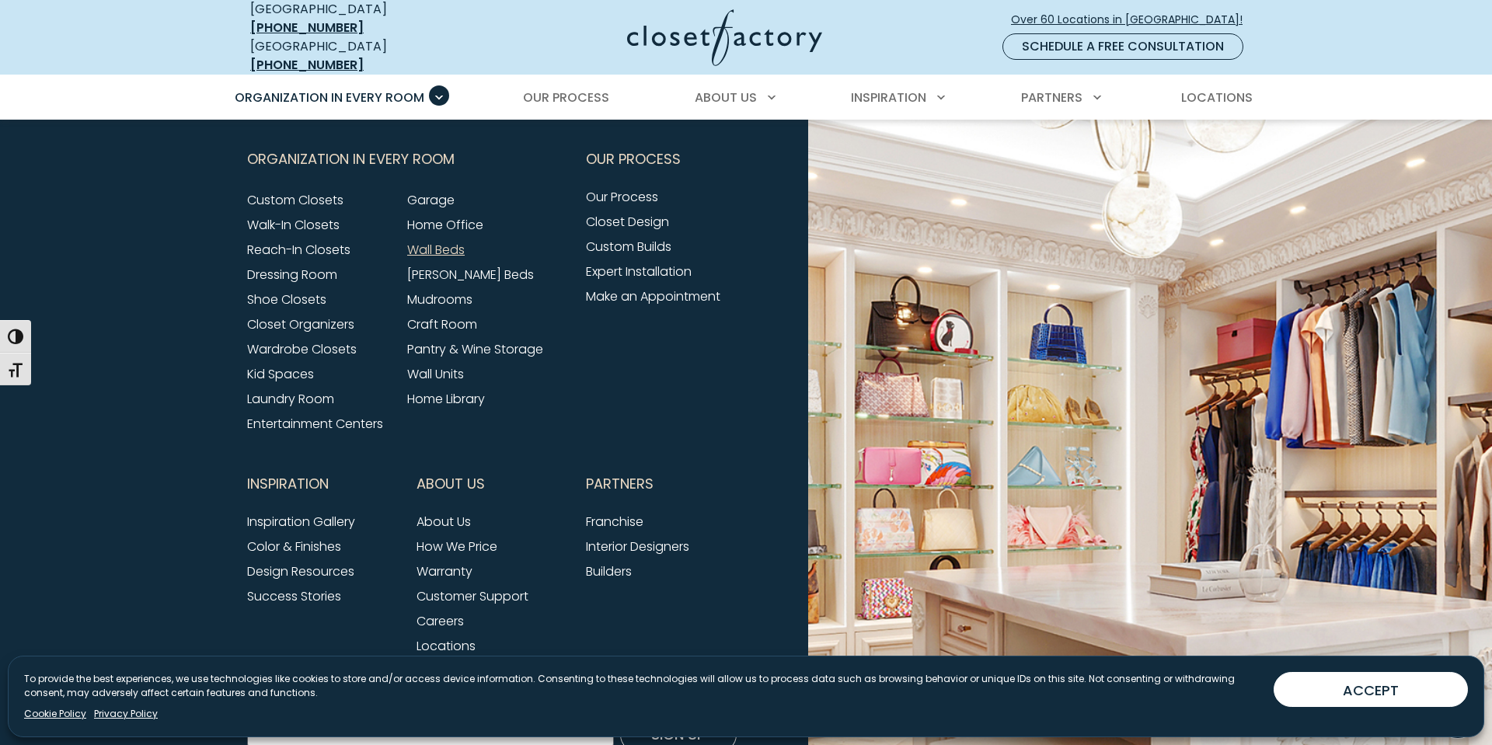
scroll to position [4926, 0]
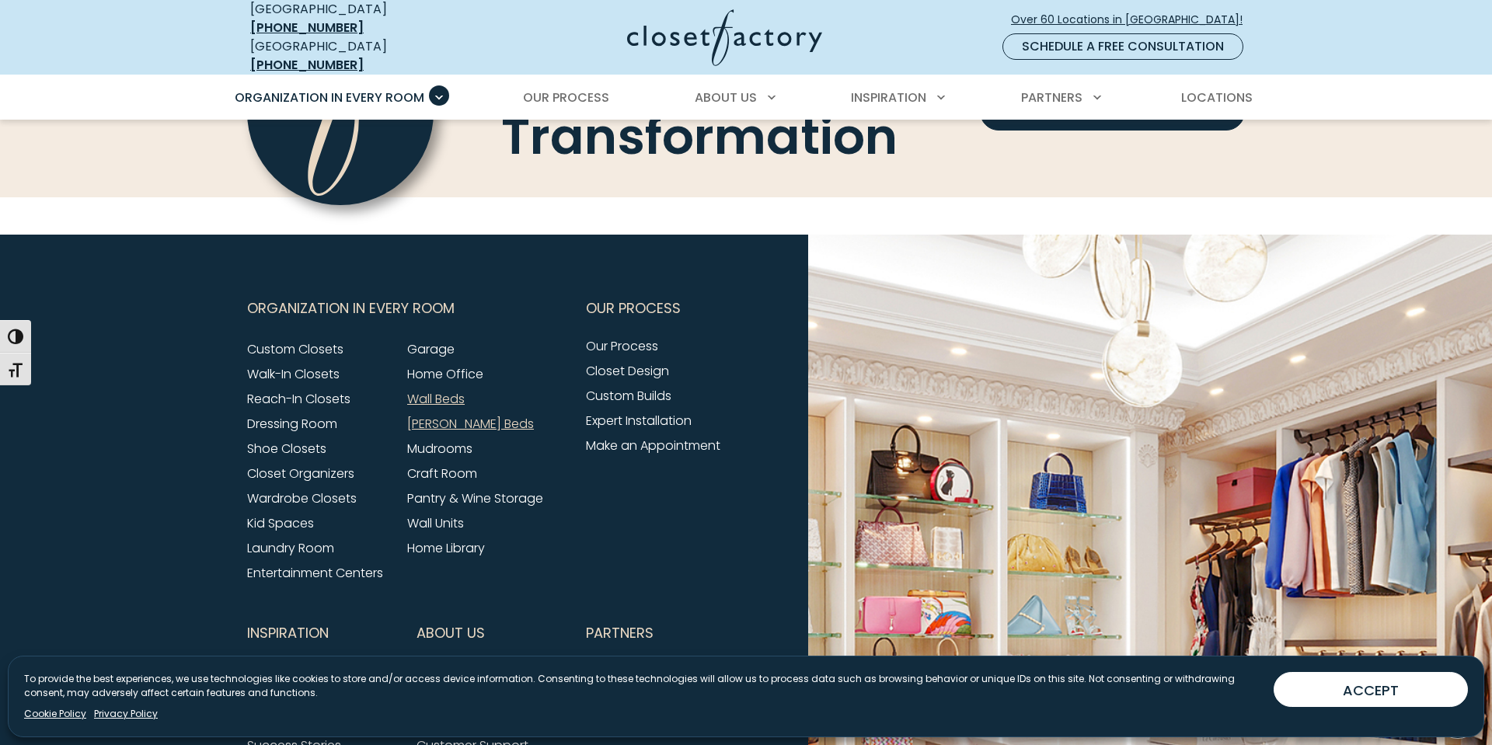
click at [416, 415] on link "[PERSON_NAME] Beds" at bounding box center [470, 424] width 127 height 18
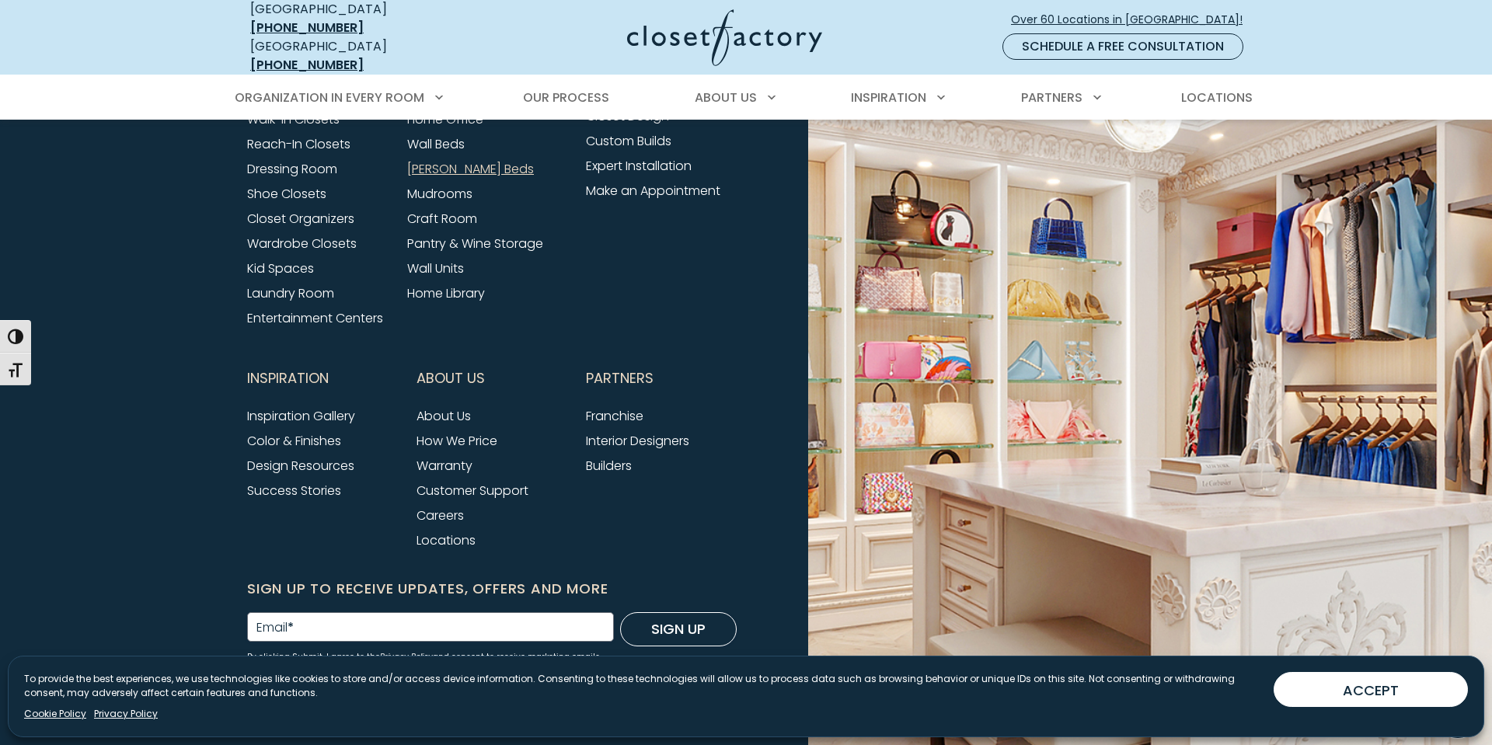
scroll to position [5121, 0]
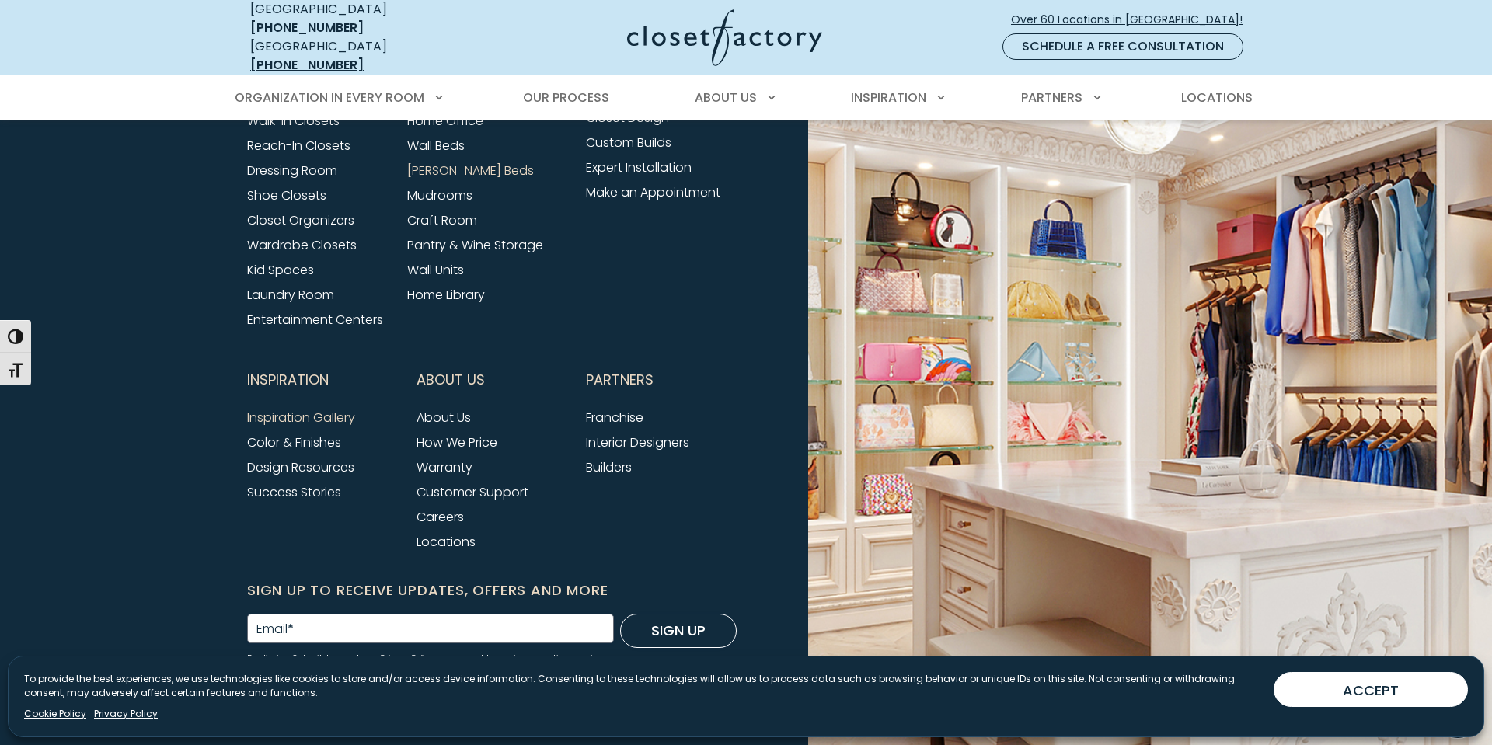
click at [312, 409] on link "Inspiration Gallery" at bounding box center [301, 418] width 108 height 18
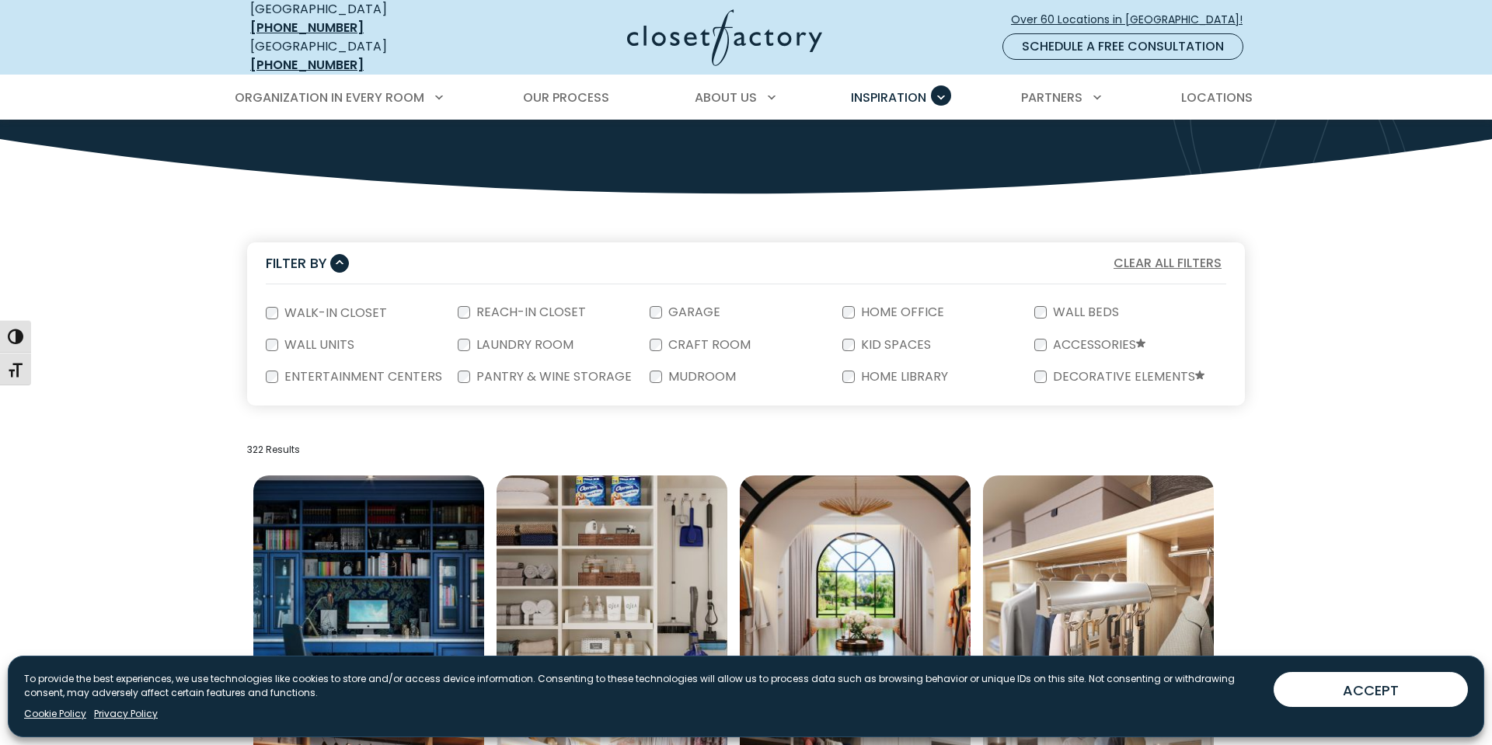
scroll to position [196, 0]
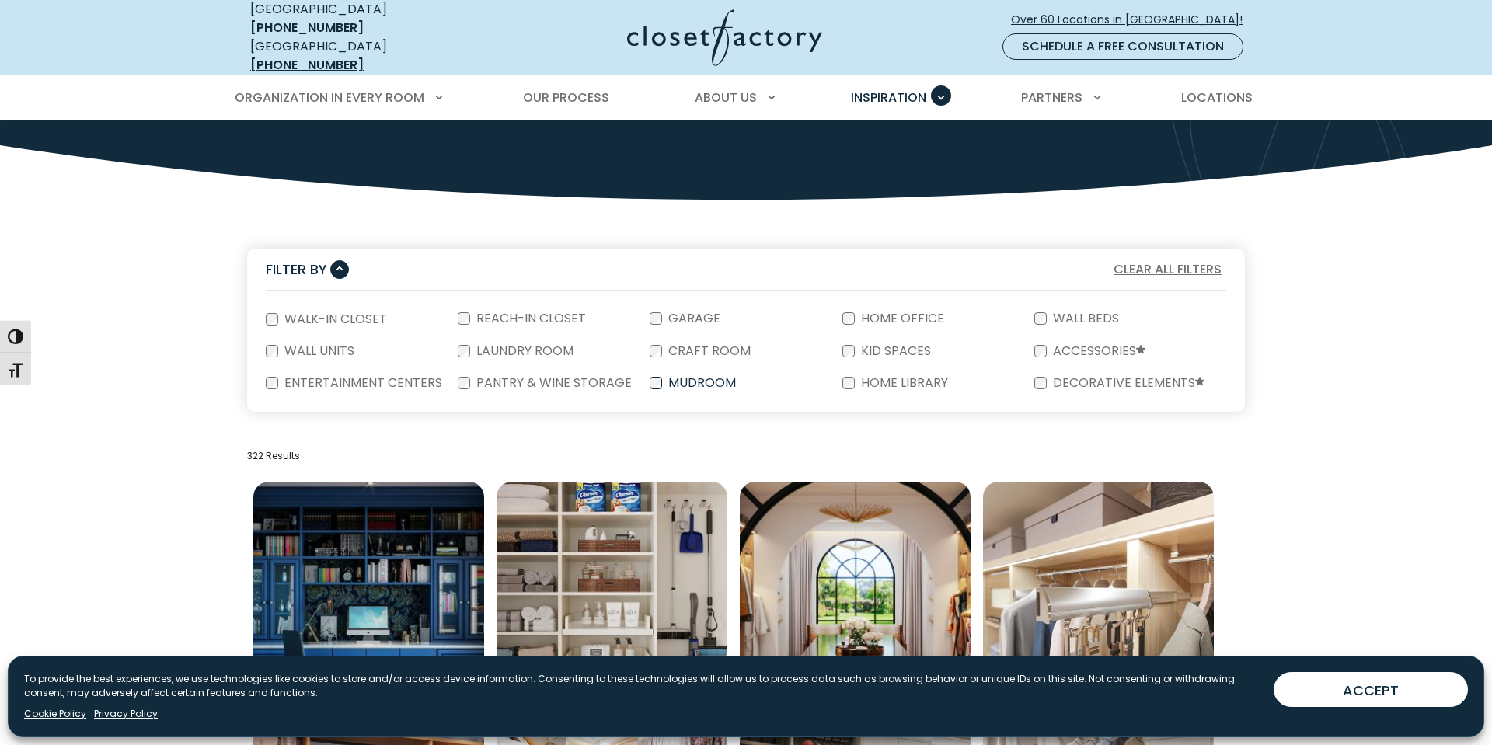
click at [690, 377] on label "Mudroom" at bounding box center [700, 383] width 77 height 12
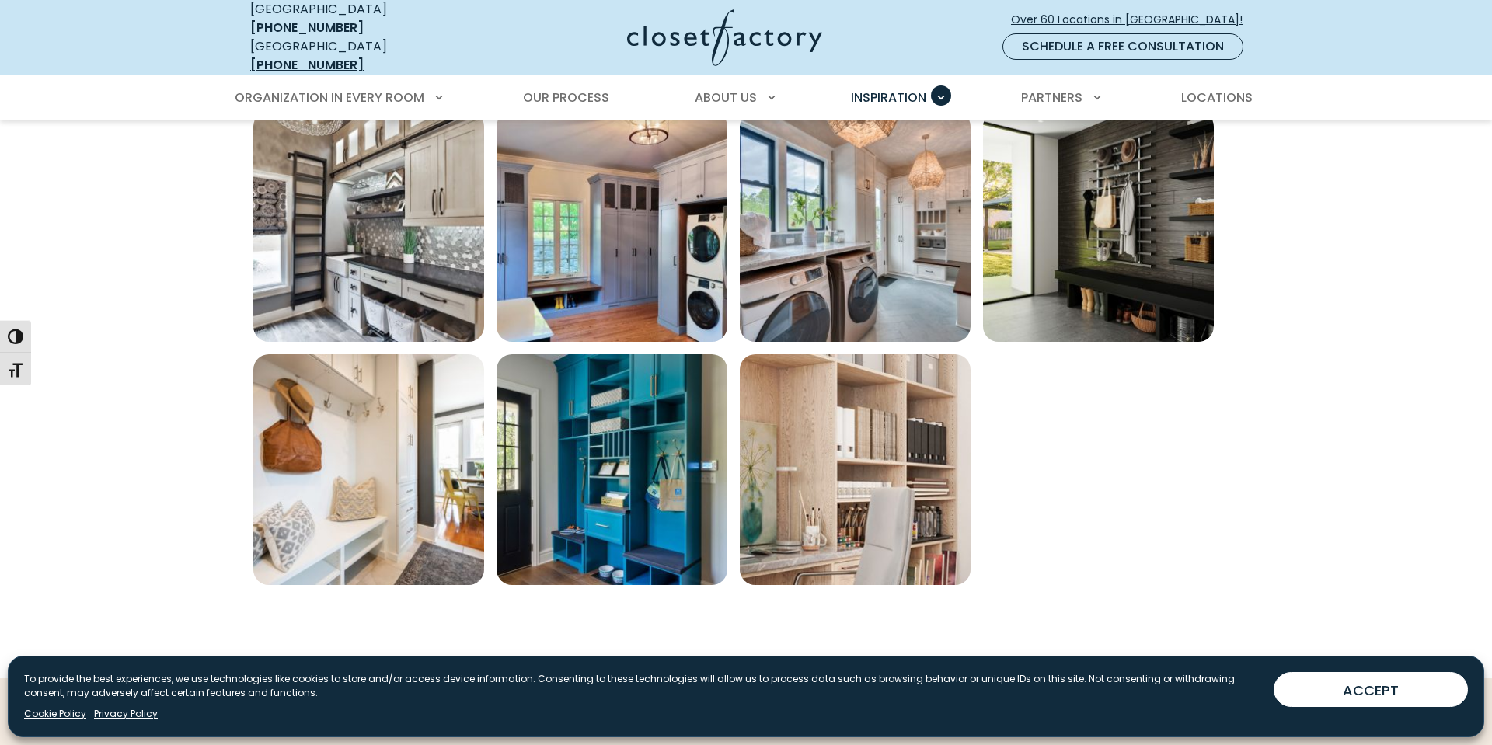
scroll to position [831, 0]
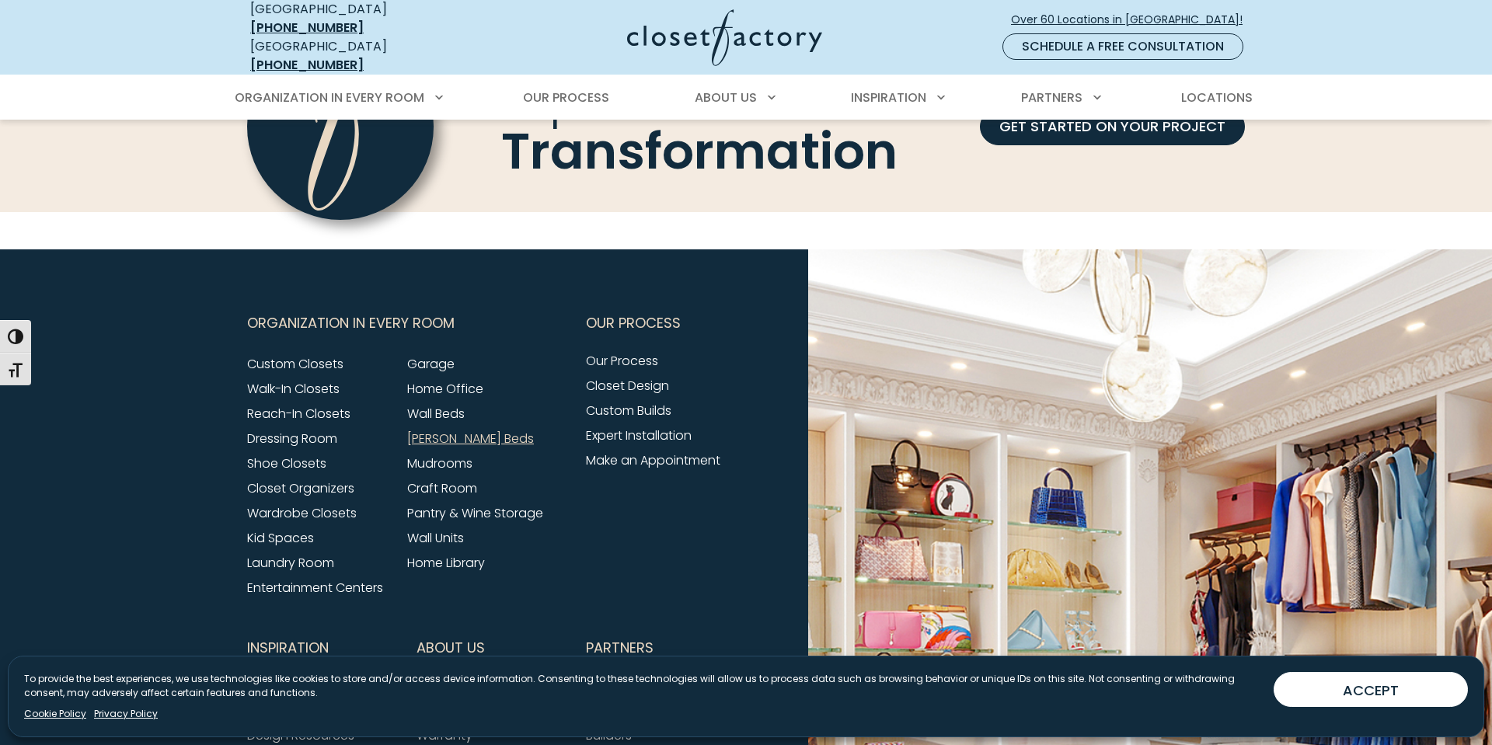
scroll to position [4856, 0]
